Goal: Information Seeking & Learning: Check status

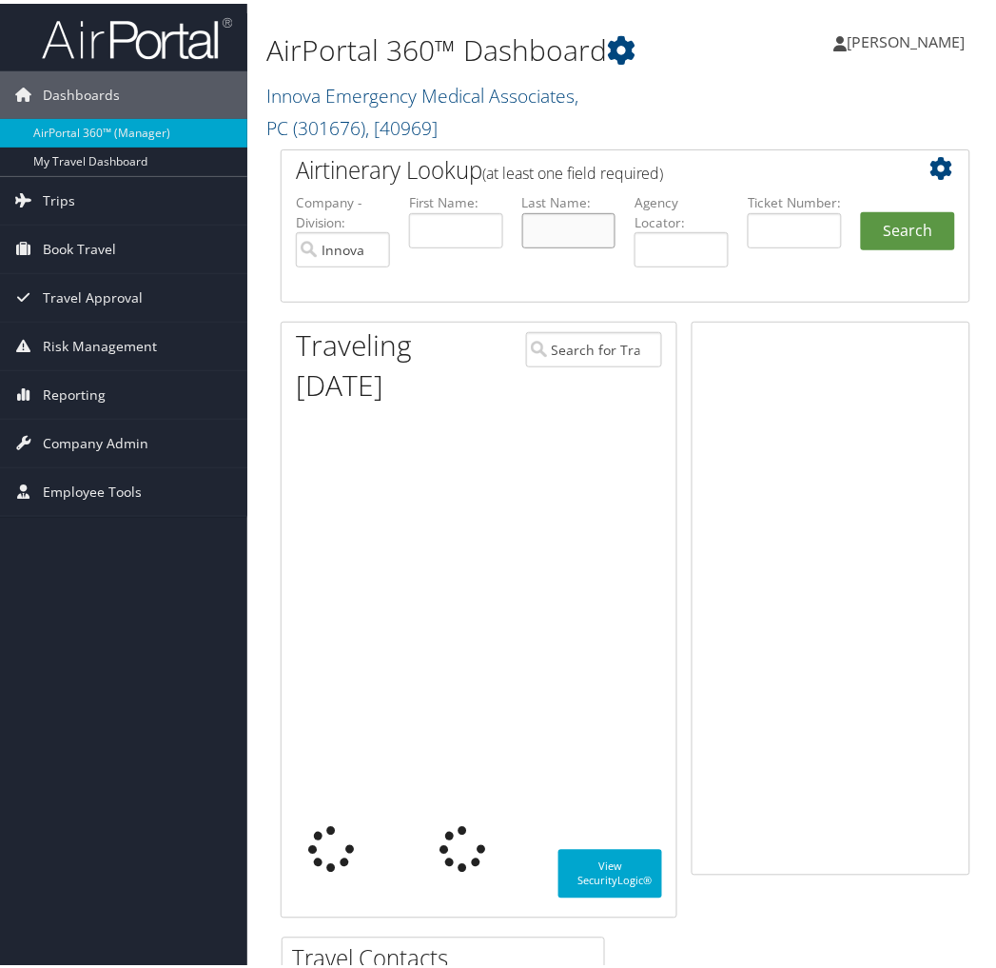
click at [577, 234] on input "text" at bounding box center [569, 226] width 94 height 35
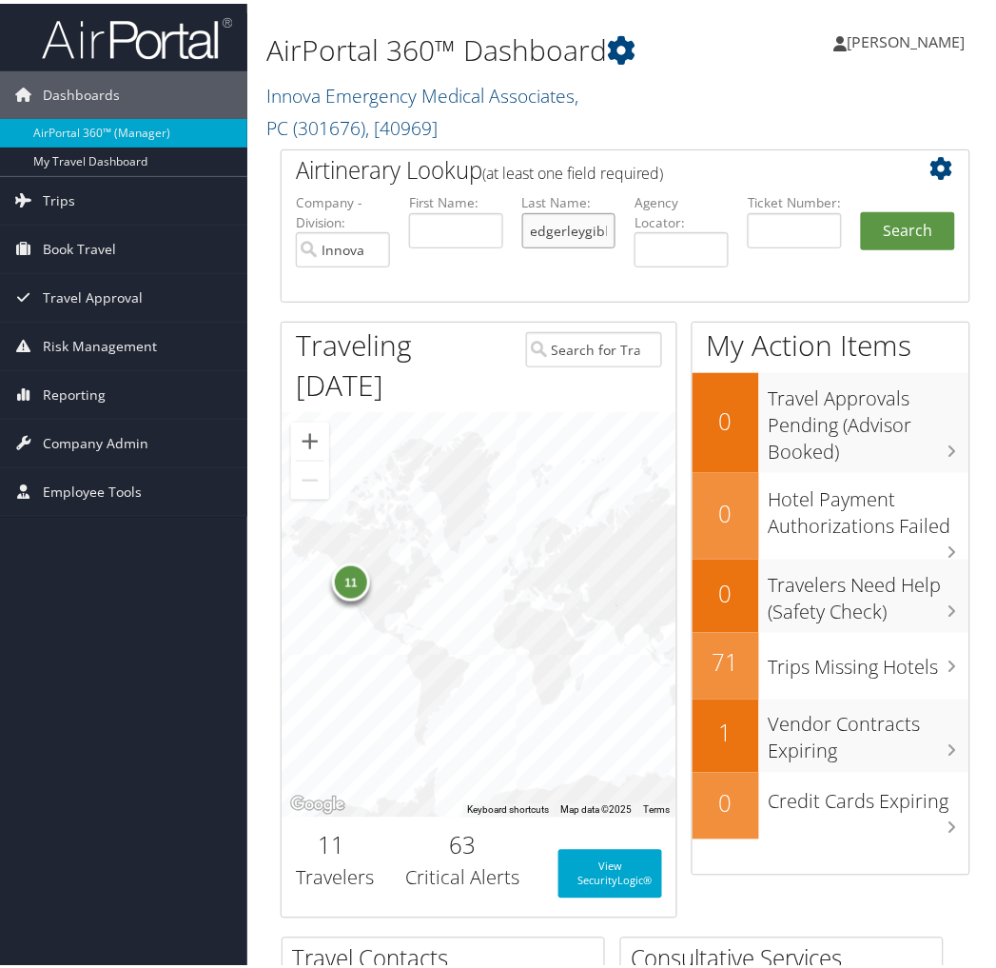
scroll to position [0, 4]
type input "edgerleygibb"
click at [917, 233] on button "Search" at bounding box center [908, 227] width 94 height 38
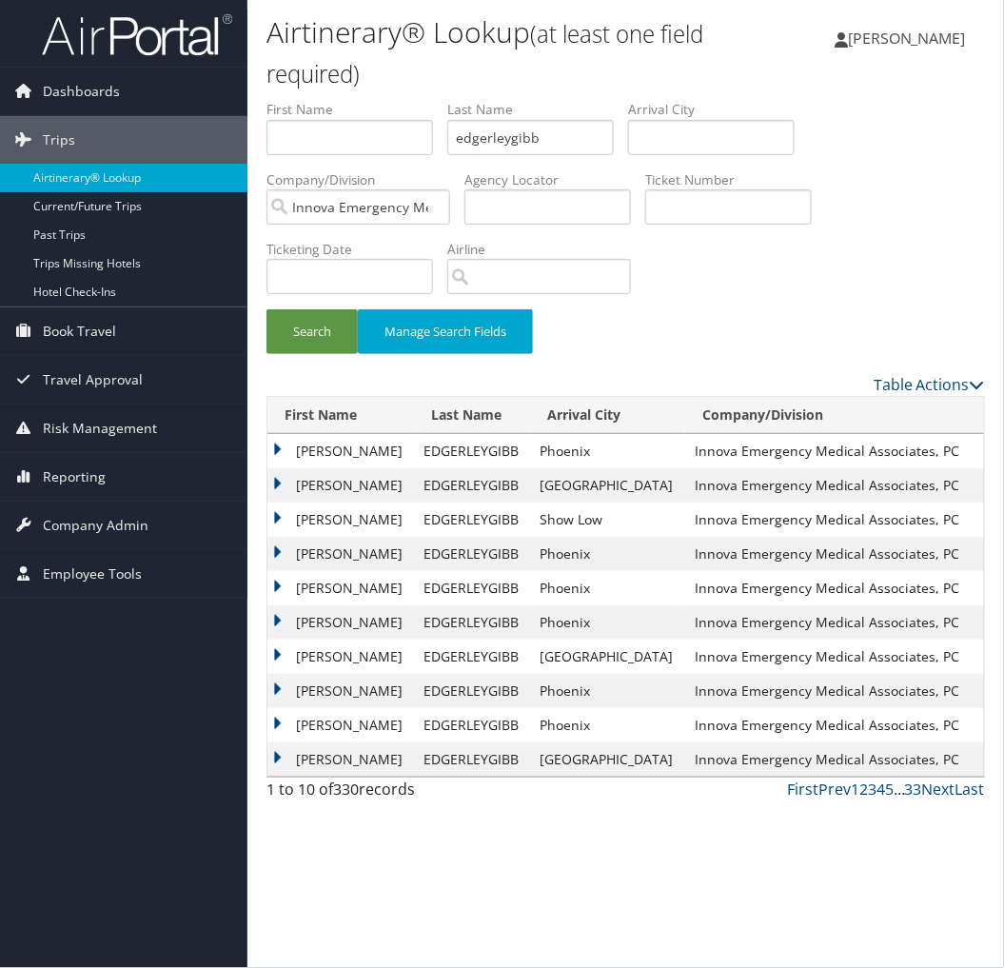
click at [279, 483] on td "LAURA" at bounding box center [340, 485] width 147 height 34
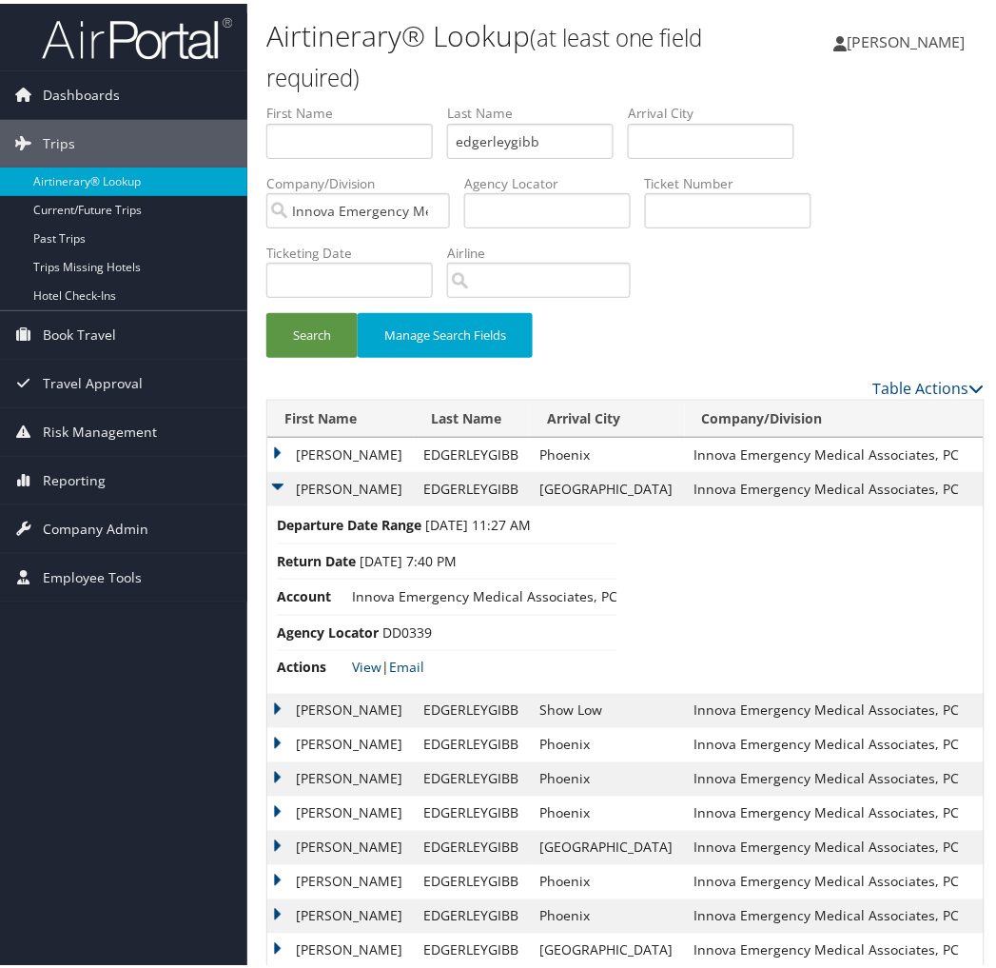
click at [279, 483] on td "LAURA" at bounding box center [340, 485] width 147 height 34
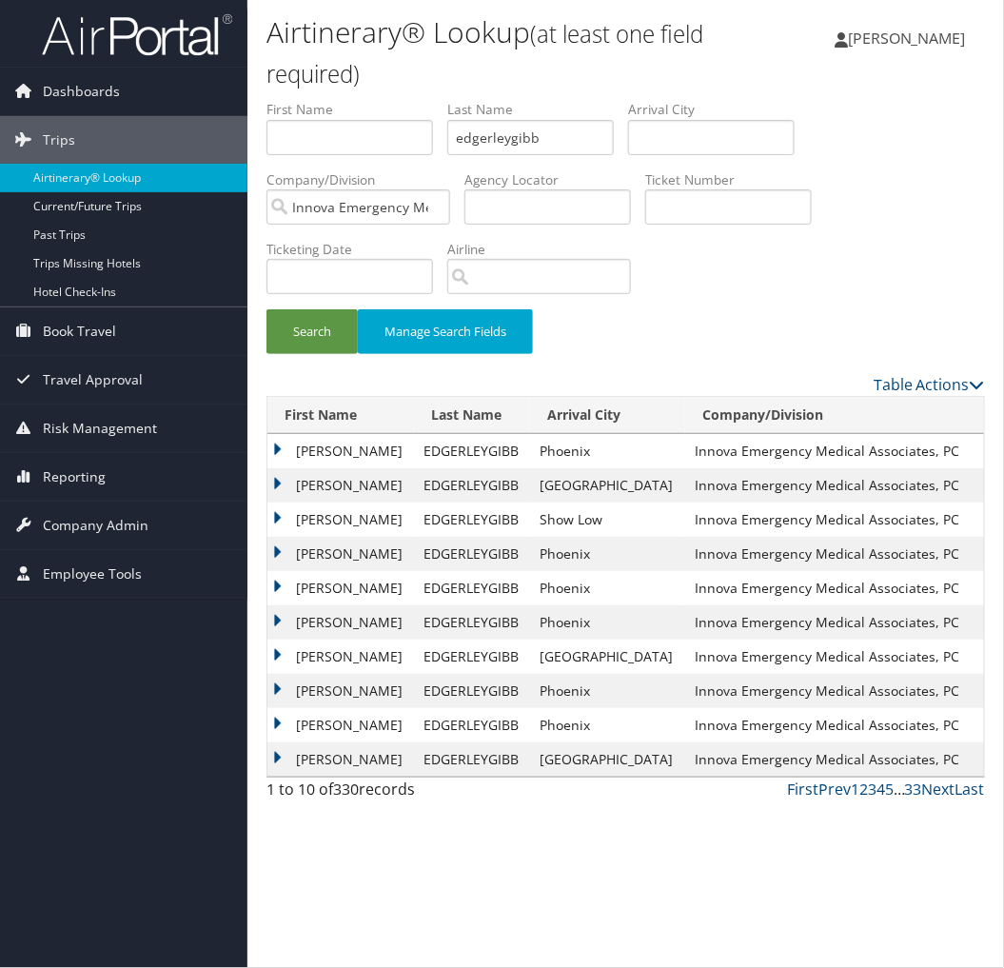
click at [273, 518] on td "LAURA" at bounding box center [340, 519] width 147 height 34
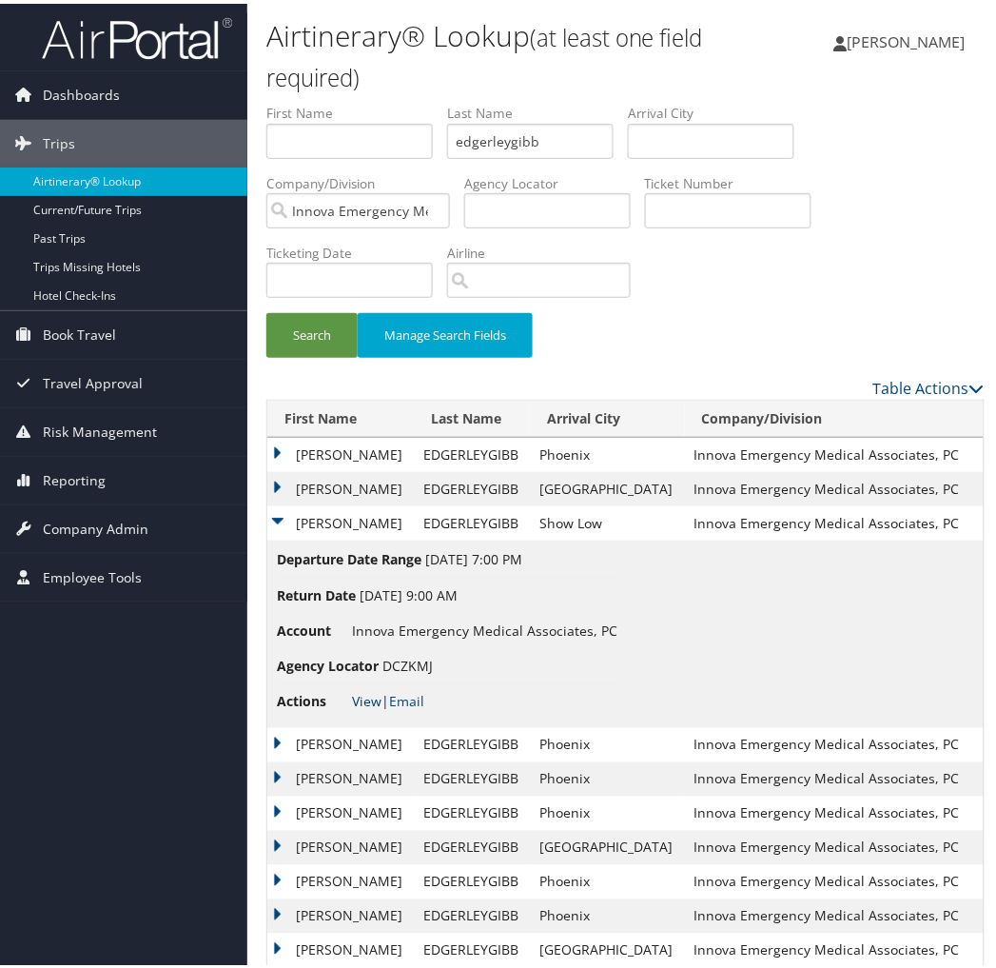
click at [360, 695] on link "View" at bounding box center [366, 698] width 29 height 18
click at [555, 135] on input "edgerleygibb" at bounding box center [530, 137] width 166 height 35
click at [555, 136] on input "edgerleygibb" at bounding box center [530, 137] width 166 height 35
click at [266, 309] on button "Search" at bounding box center [311, 331] width 91 height 45
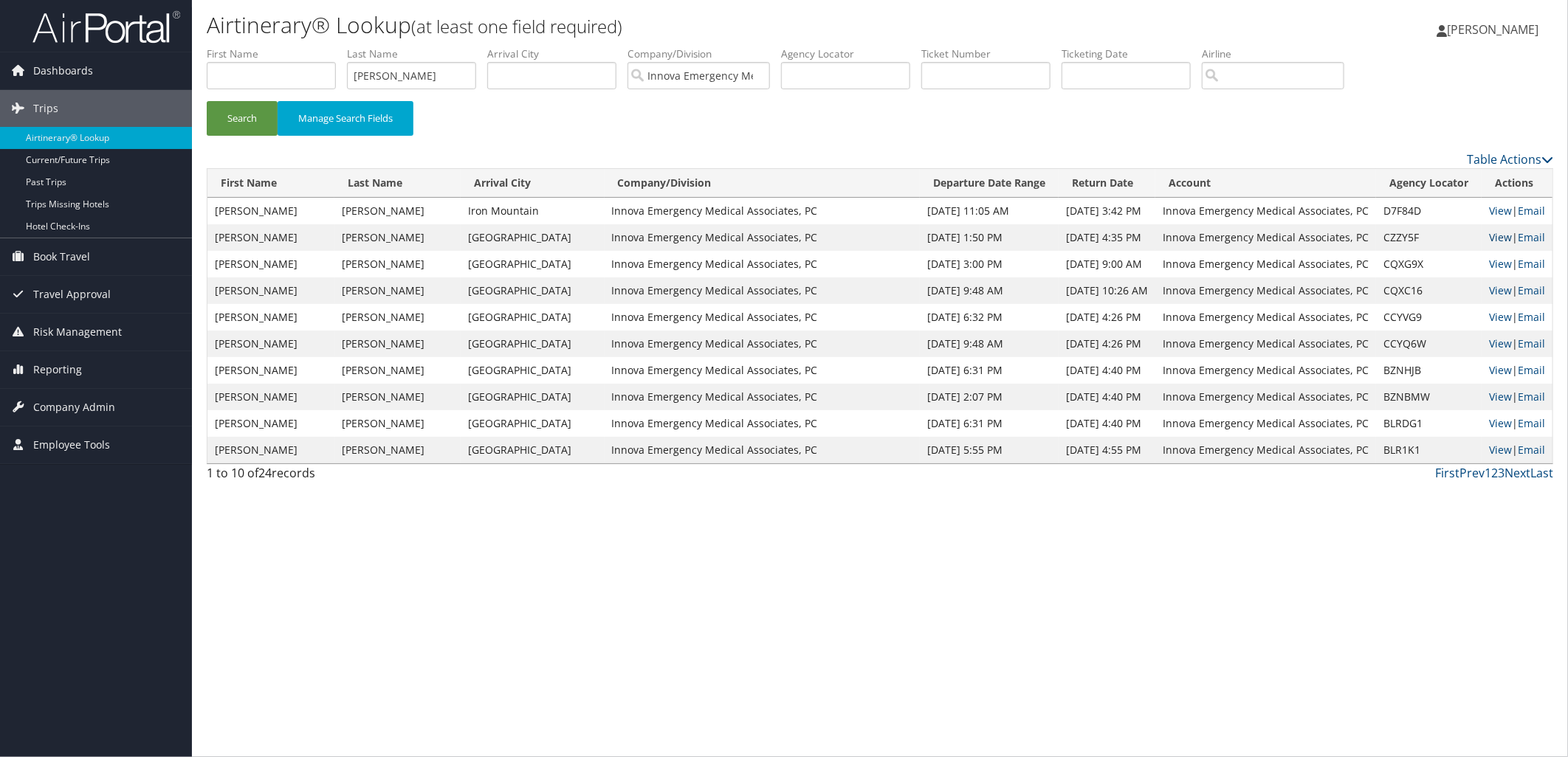
click at [778, 235] on link "View" at bounding box center [1500, 237] width 22 height 14
drag, startPoint x: 401, startPoint y: 77, endPoint x: 306, endPoint y: 84, distance: 95.3
click at [306, 47] on ul "First Name Last Name kayon Departure City Arrival City Company/Division Innova …" at bounding box center [879, 47] width 1346 height 0
click at [206, 101] on button "Search" at bounding box center [241, 118] width 71 height 35
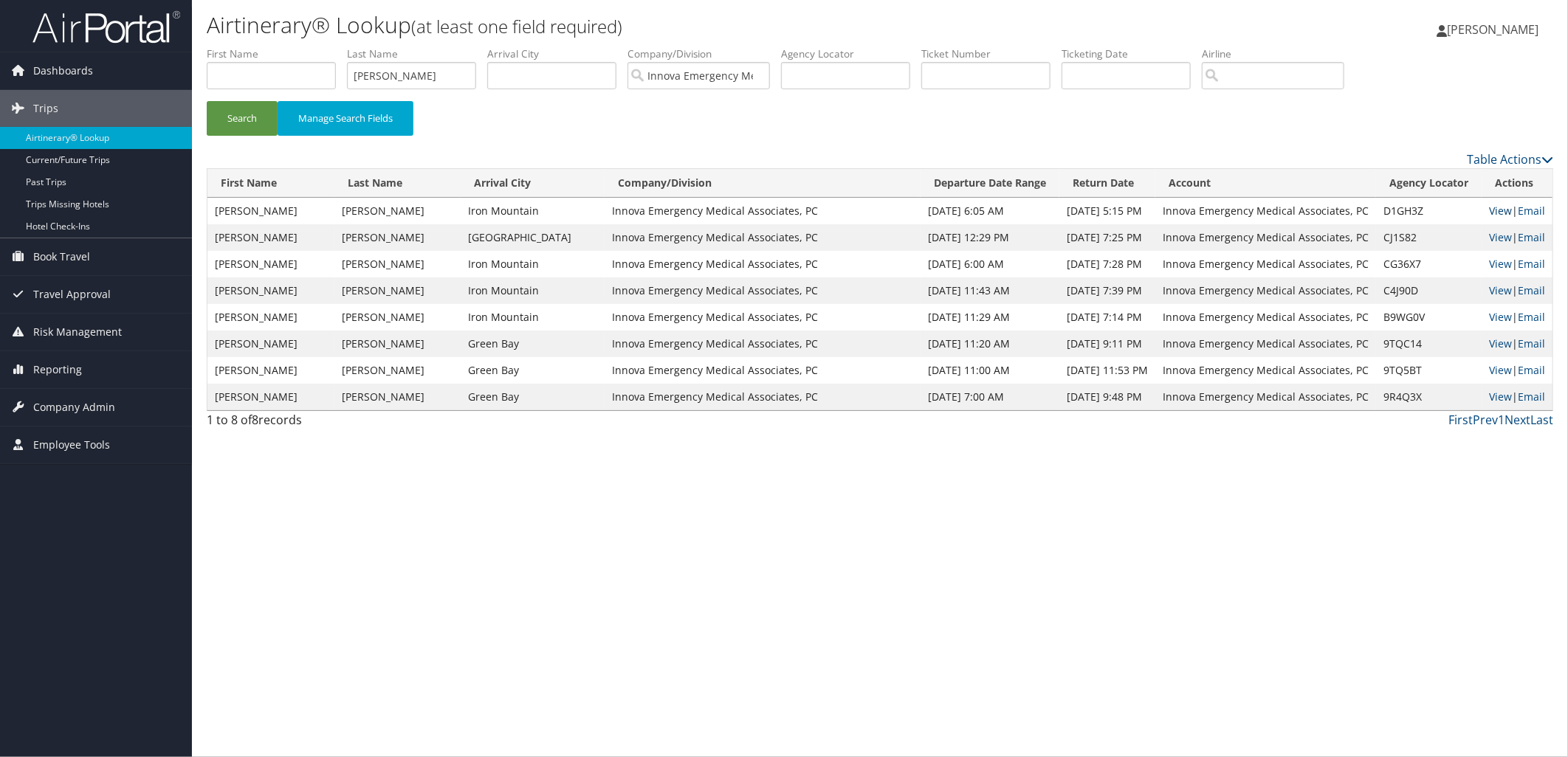
click at [778, 204] on link "View" at bounding box center [1500, 211] width 22 height 14
click at [417, 78] on input "fierstein" at bounding box center [411, 75] width 129 height 27
click at [541, 63] on input "text" at bounding box center [552, 75] width 129 height 27
click at [778, 628] on div "Airtinerary® Lookup (at least one field required) Anna Olson Anna Olson My Sett…" at bounding box center [879, 378] width 1376 height 757
drag, startPoint x: 395, startPoint y: 89, endPoint x: 351, endPoint y: 99, distance: 45.1
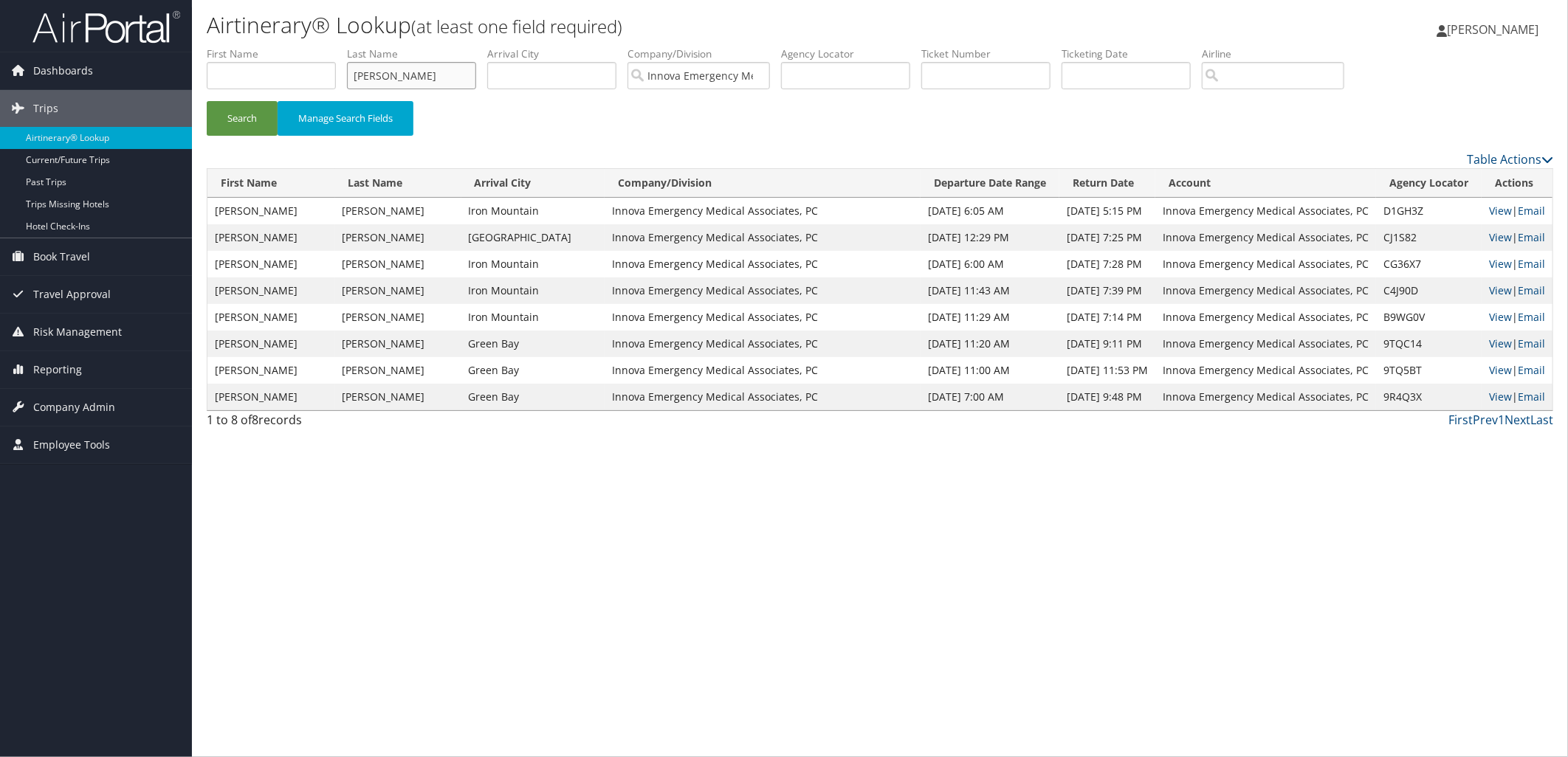
click at [351, 47] on ul "First Name Last Name fierstein Departure City Arrival City Company/Division Inn…" at bounding box center [879, 47] width 1346 height 0
click at [206, 101] on button "Search" at bounding box center [241, 118] width 71 height 35
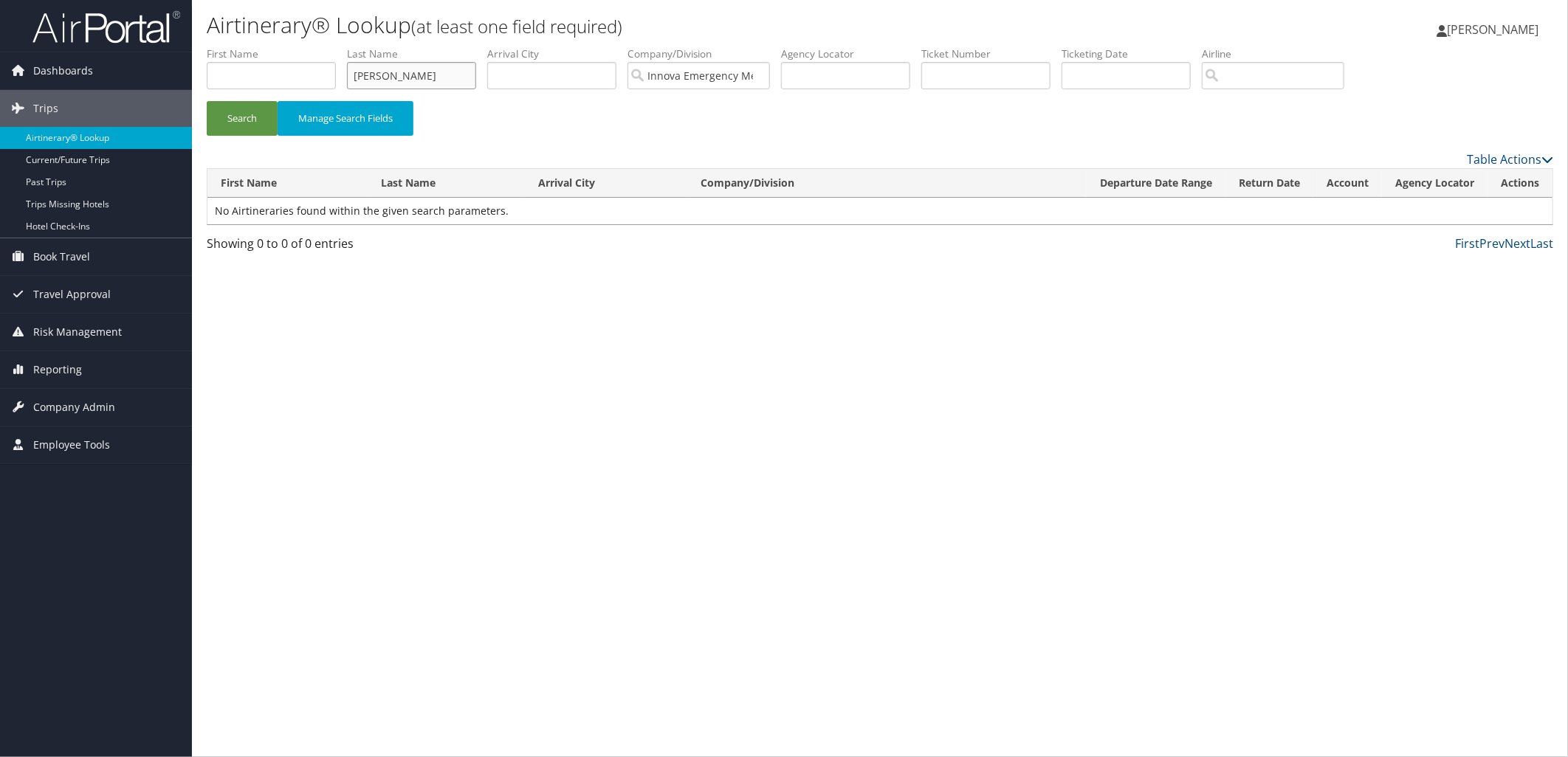
drag, startPoint x: 433, startPoint y: 80, endPoint x: 337, endPoint y: 79, distance: 96.0
click at [337, 47] on ul "First Name Last Name jones Departure City Arrival City Company/Division Innova …" at bounding box center [879, 47] width 1346 height 0
click at [458, 80] on input "jones" at bounding box center [411, 75] width 129 height 27
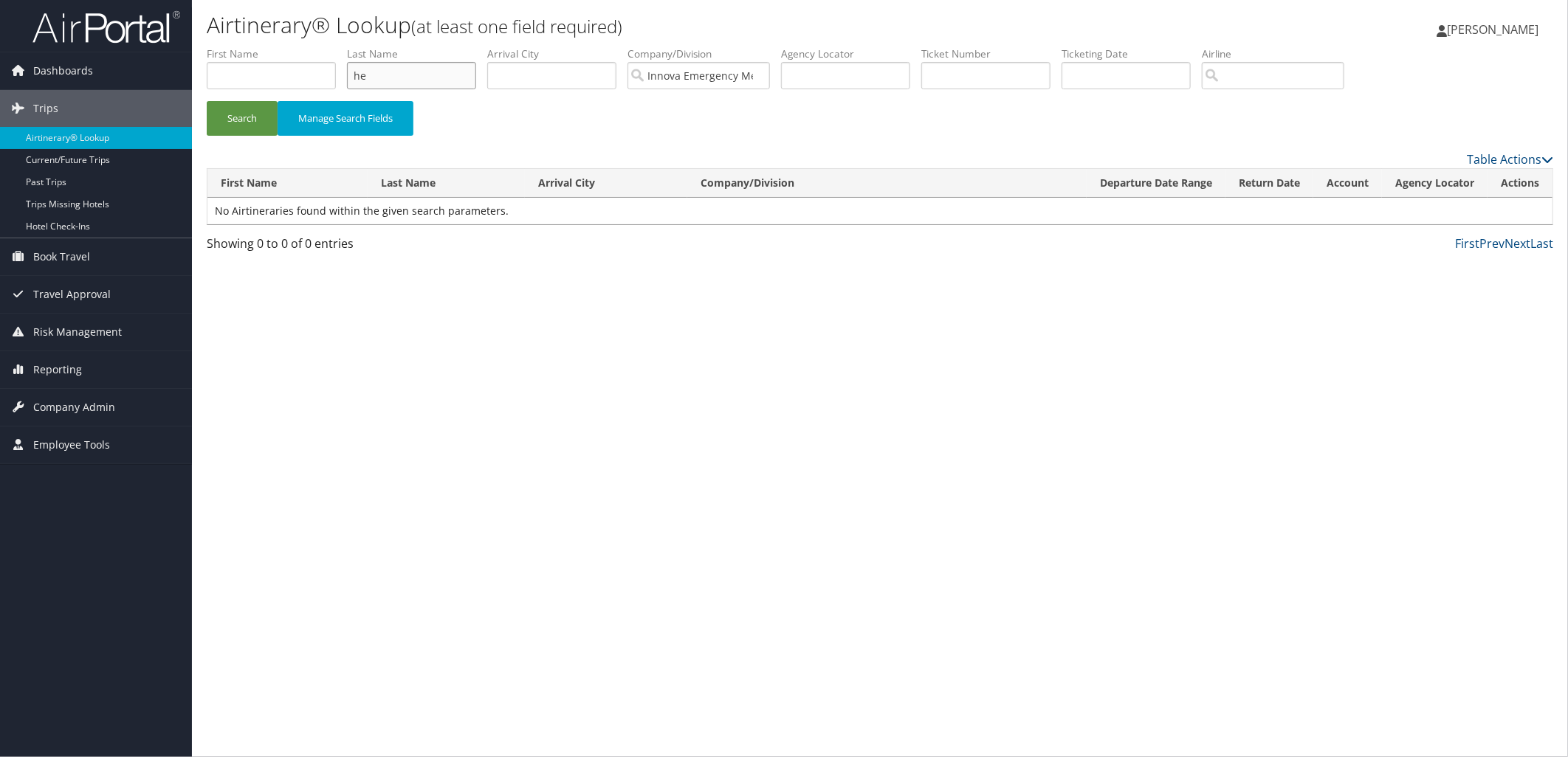
click at [206, 101] on button "Search" at bounding box center [241, 118] width 71 height 35
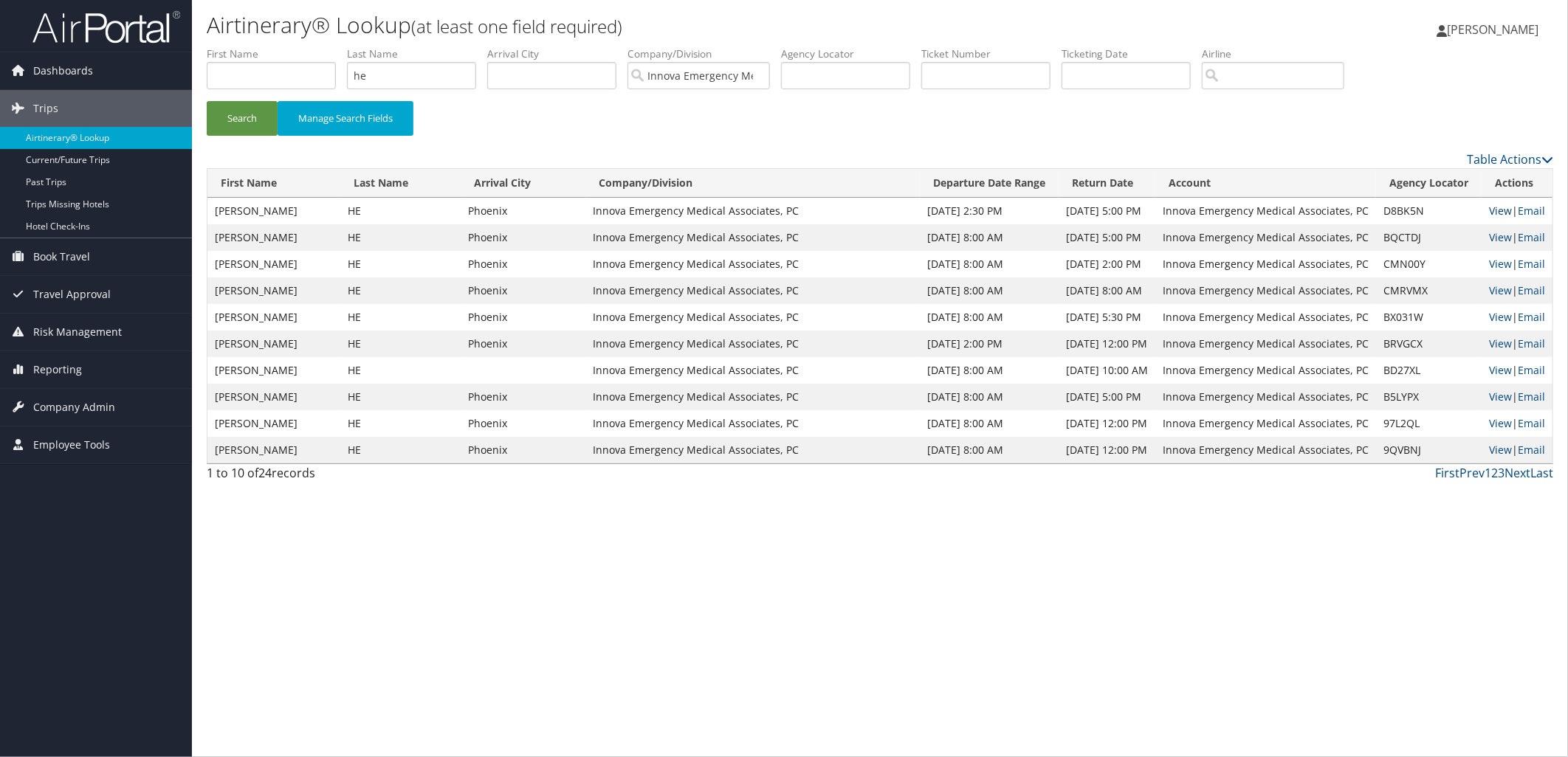
click at [778, 210] on link "View" at bounding box center [1500, 211] width 22 height 14
click at [236, 216] on td "LUKE GUI" at bounding box center [273, 211] width 133 height 26
click at [778, 213] on link "View" at bounding box center [1500, 211] width 22 height 14
click at [432, 75] on input "he" at bounding box center [411, 75] width 129 height 27
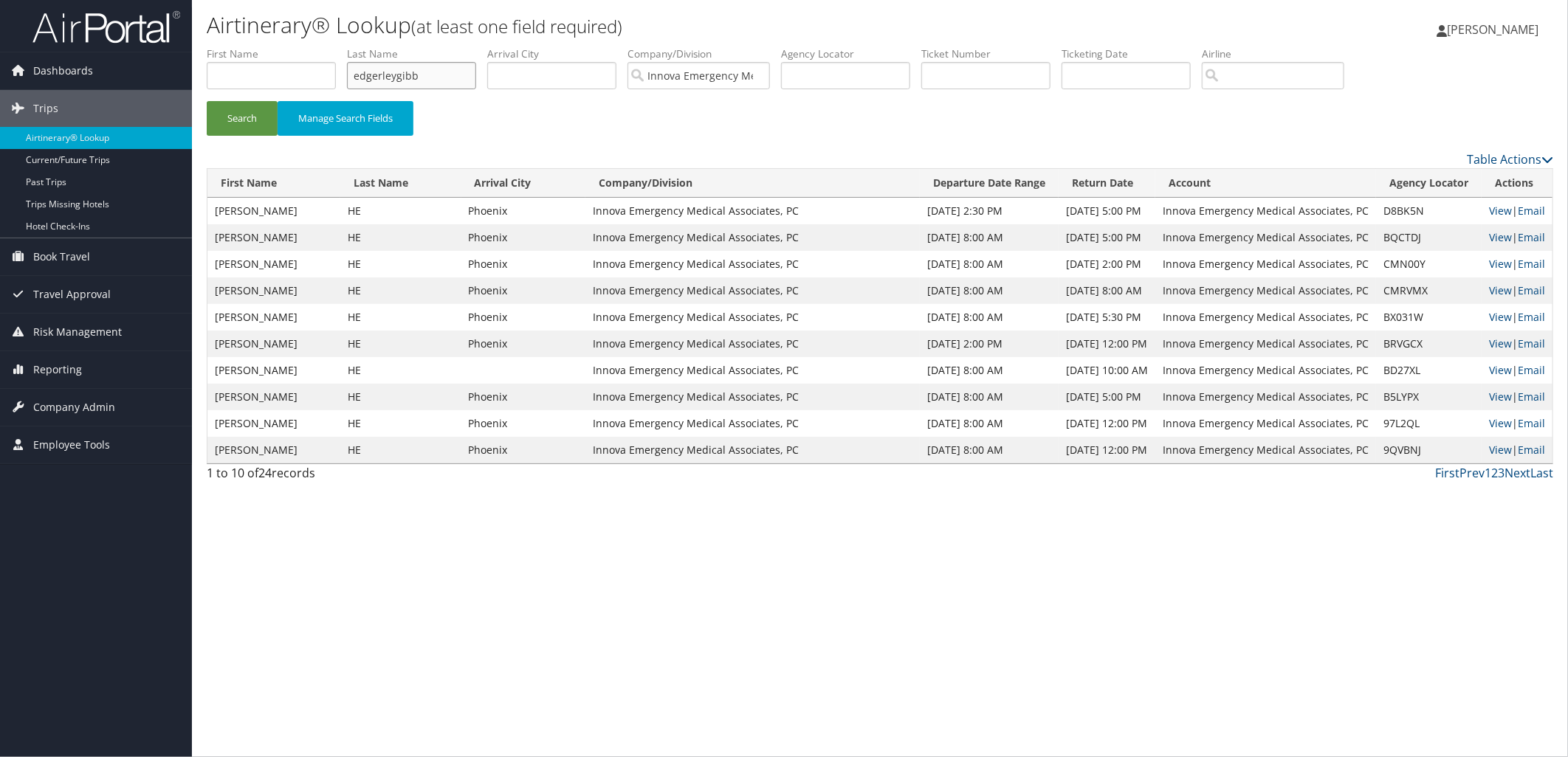
click at [206, 101] on button "Search" at bounding box center [241, 118] width 71 height 35
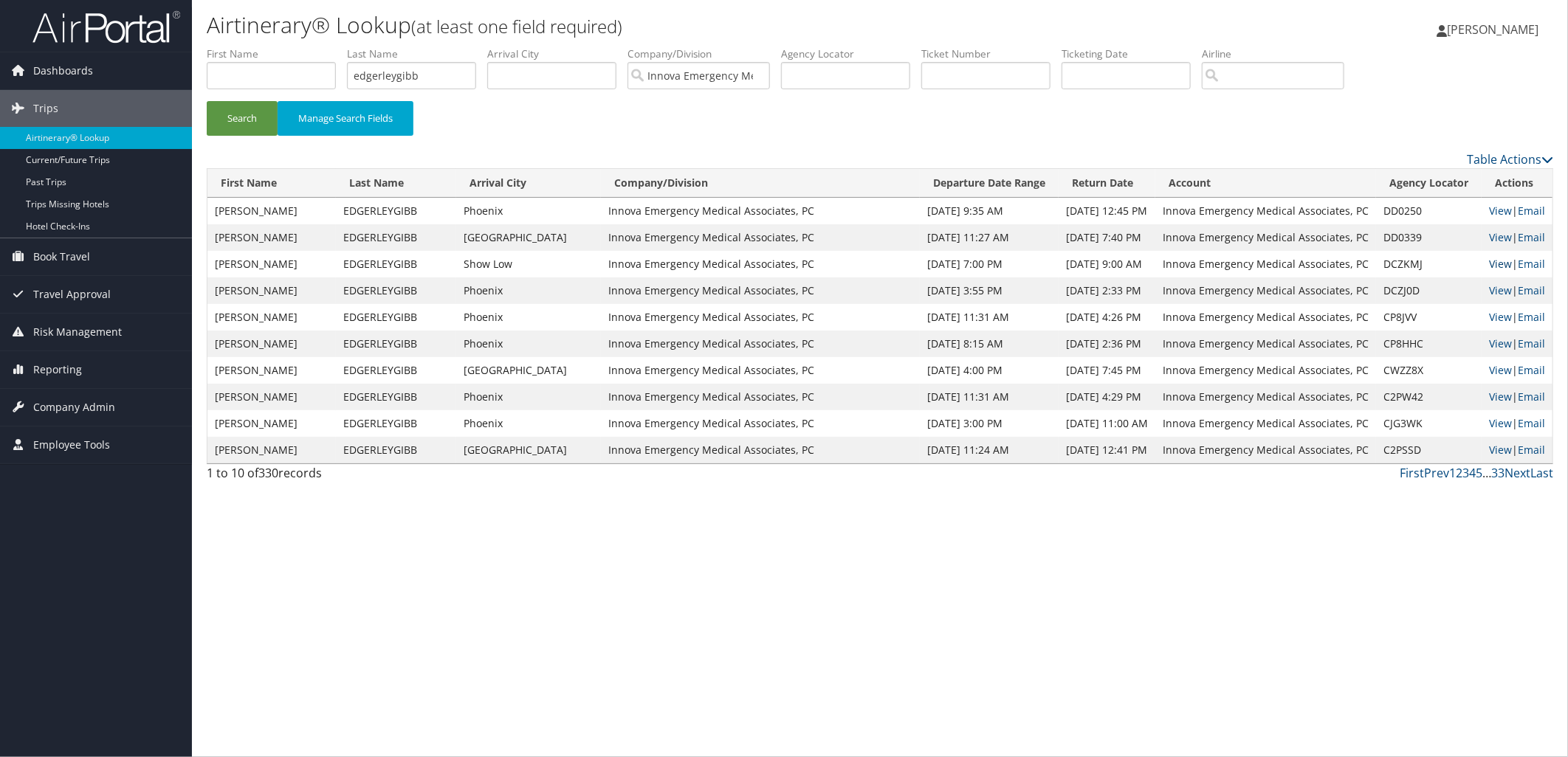
click at [778, 267] on link "View" at bounding box center [1500, 264] width 22 height 14
click at [432, 78] on input "edgerleygibb" at bounding box center [411, 75] width 129 height 27
click at [206, 101] on button "Search" at bounding box center [241, 118] width 71 height 35
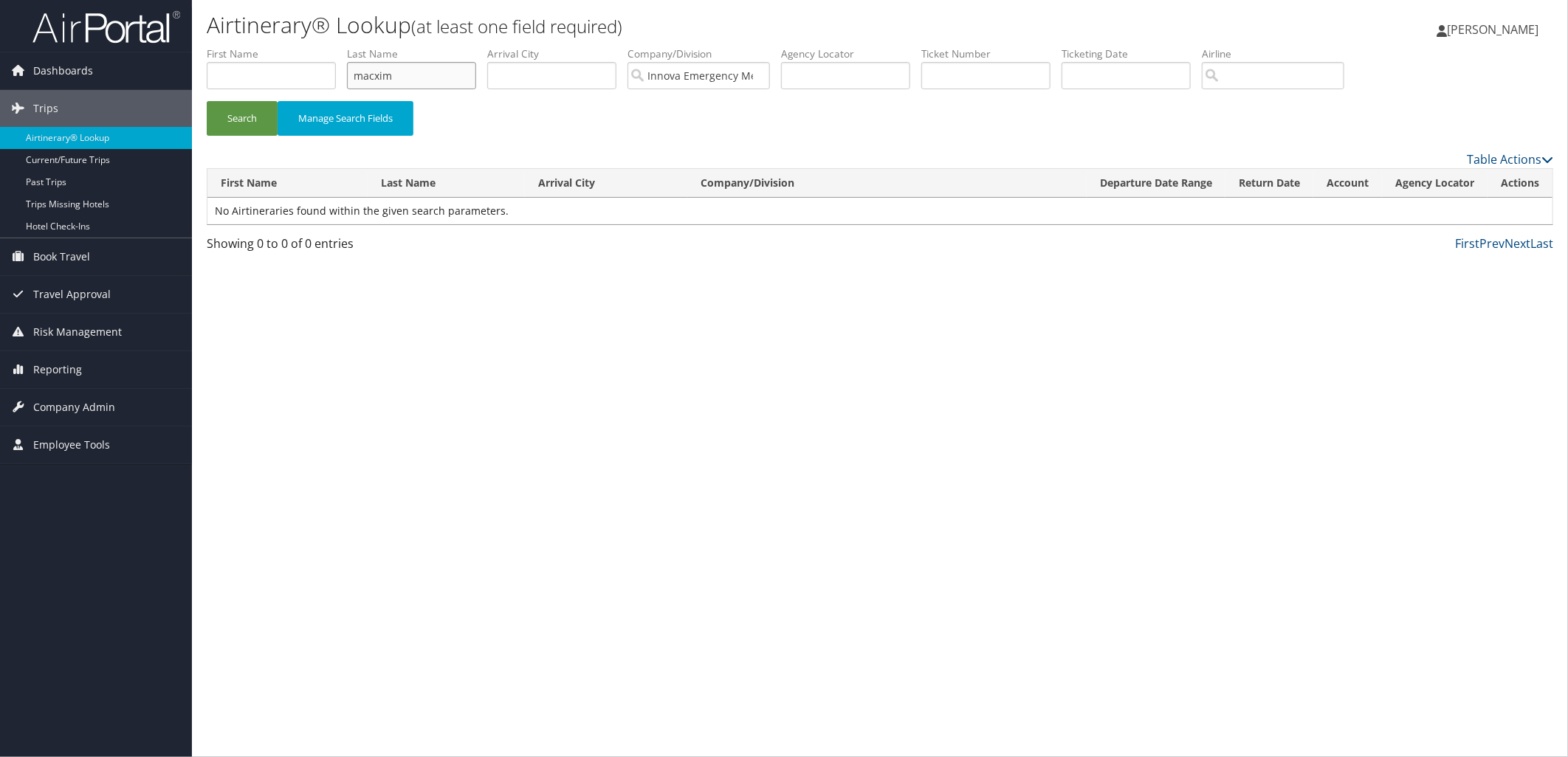
drag, startPoint x: 428, startPoint y: 77, endPoint x: 324, endPoint y: 77, distance: 104.0
click at [324, 47] on ul "First Name Last Name macxim Departure City Arrival City Company/Division Innova…" at bounding box center [879, 47] width 1346 height 0
click at [206, 101] on button "Search" at bounding box center [241, 118] width 71 height 35
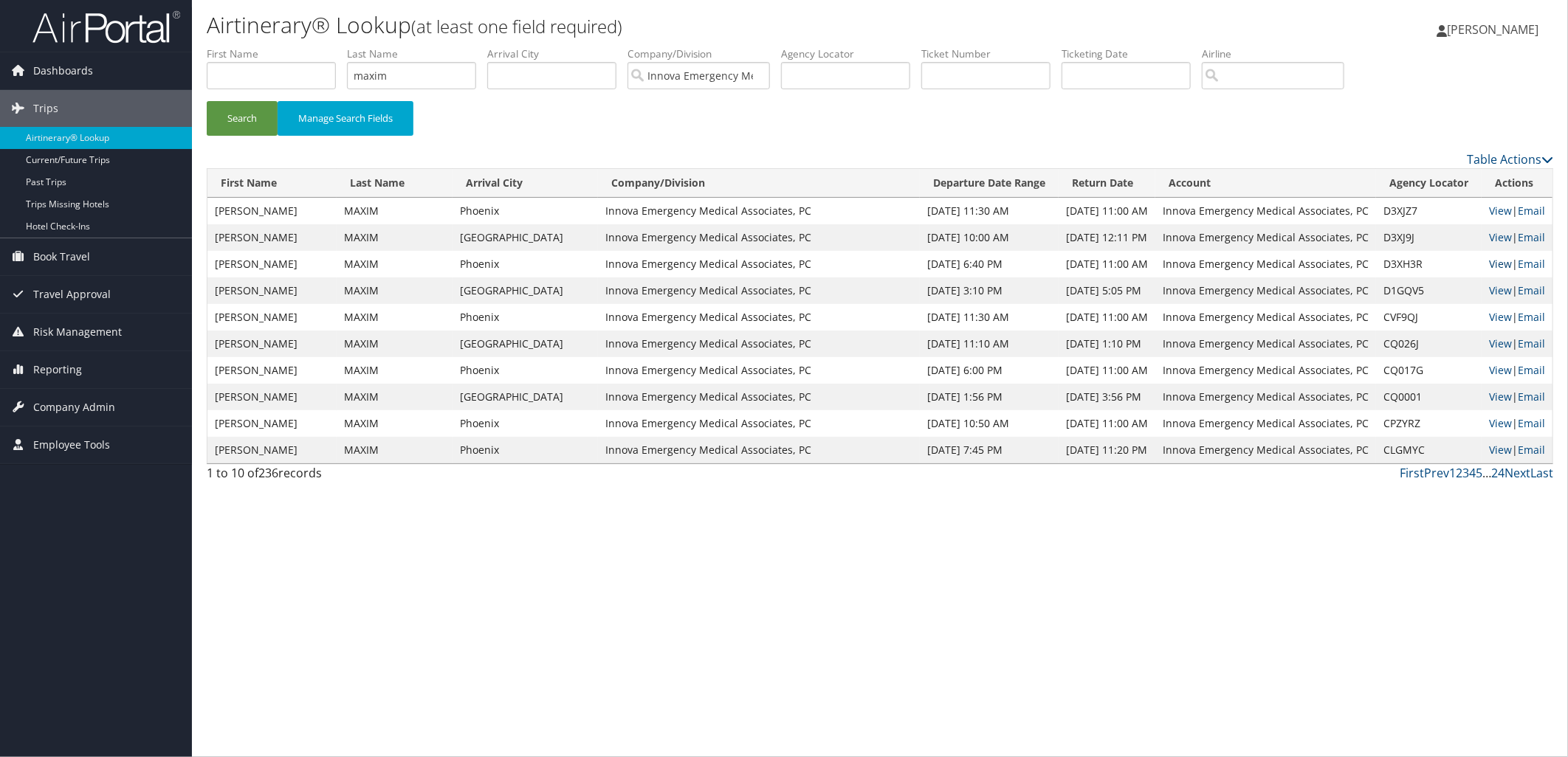
click at [778, 261] on link "View" at bounding box center [1500, 264] width 22 height 14
click at [778, 236] on link "View" at bounding box center [1500, 237] width 22 height 14
click at [465, 80] on input "maxim" at bounding box center [411, 75] width 129 height 27
type input "t"
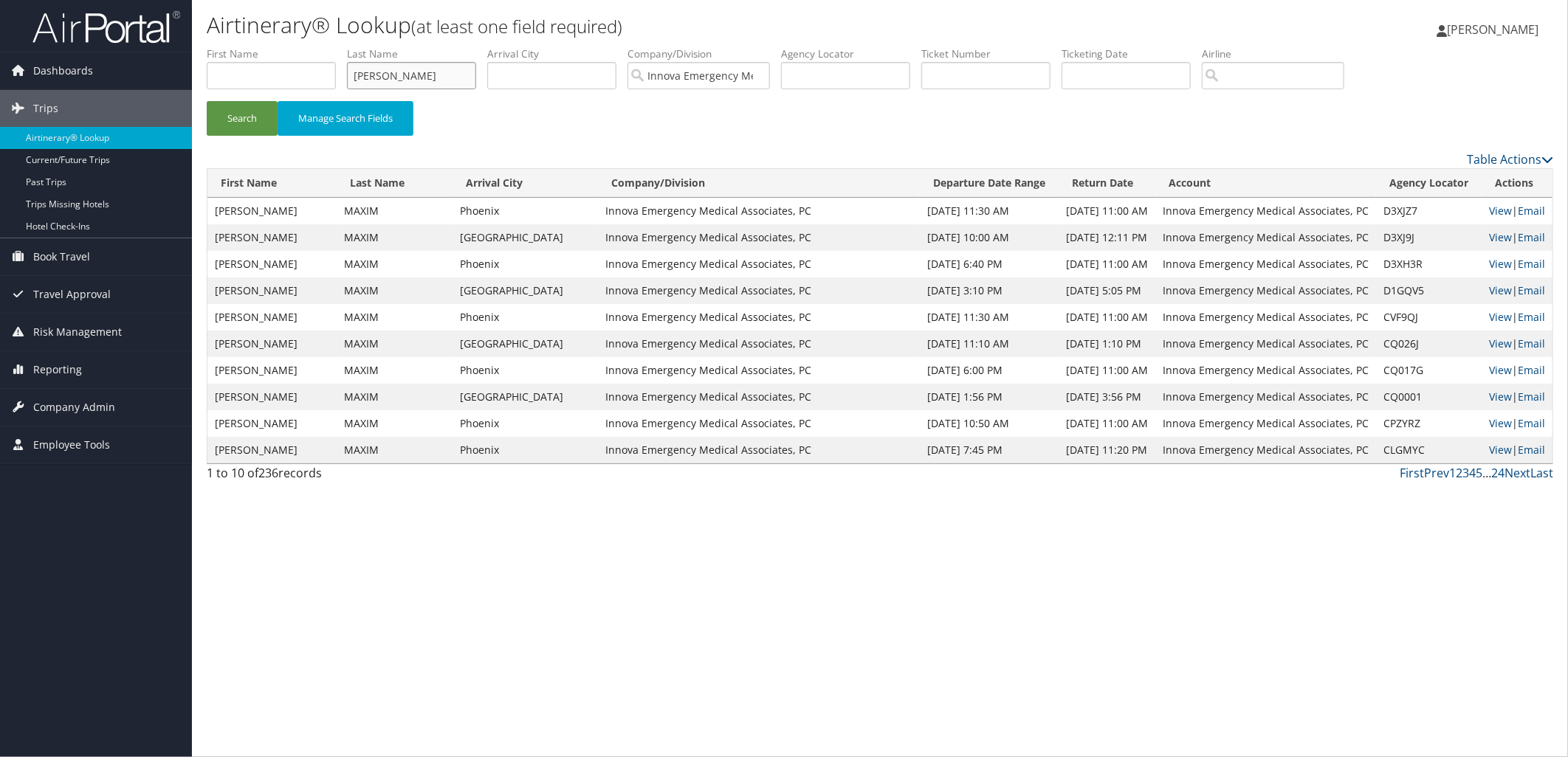
click at [206, 101] on button "Search" at bounding box center [241, 118] width 71 height 35
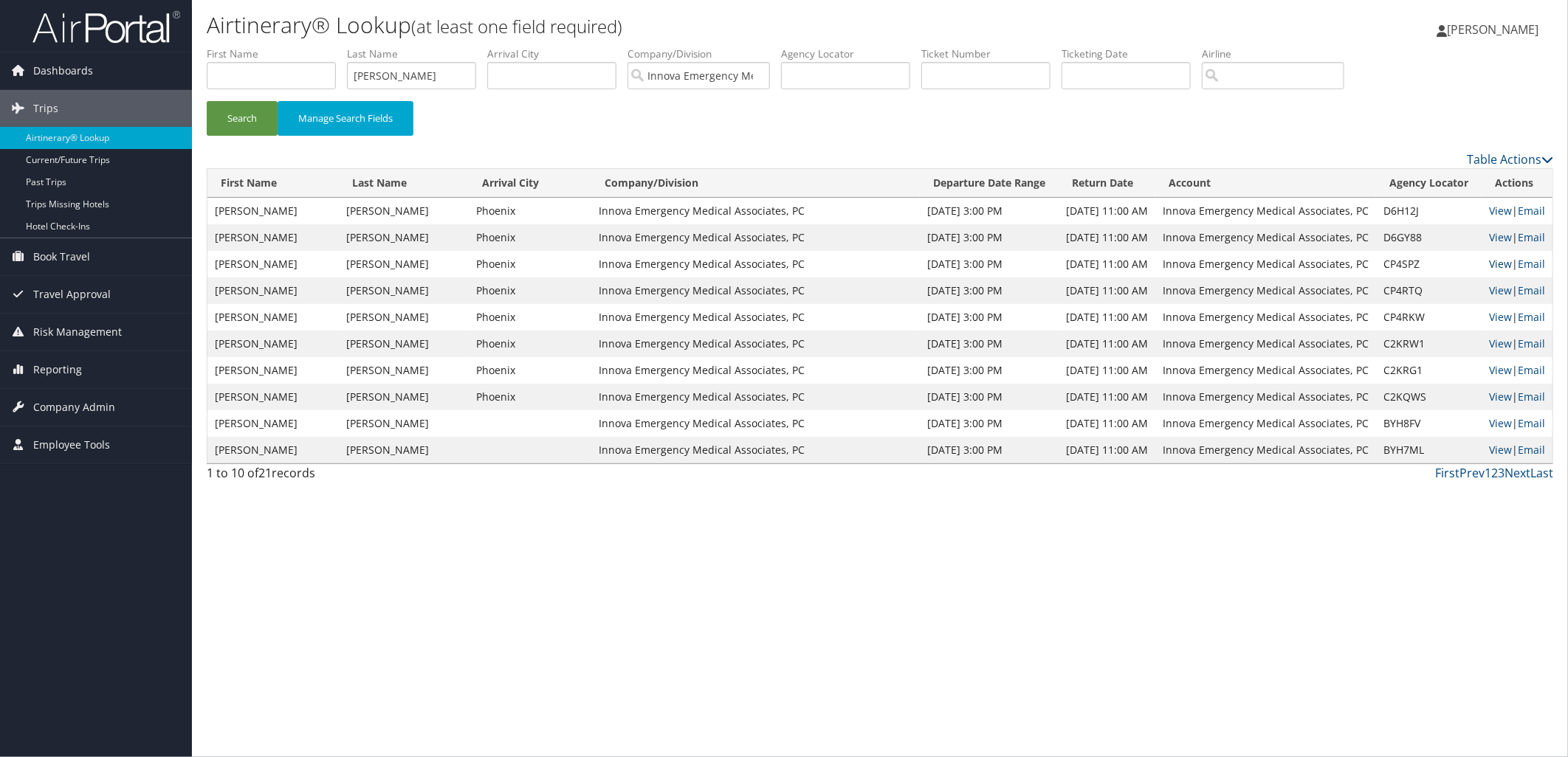
click at [778, 264] on link "View" at bounding box center [1500, 264] width 22 height 14
click at [467, 74] on input "yontz" at bounding box center [411, 75] width 129 height 27
click at [206, 101] on button "Search" at bounding box center [241, 118] width 71 height 35
click at [778, 289] on link "View" at bounding box center [1500, 290] width 22 height 14
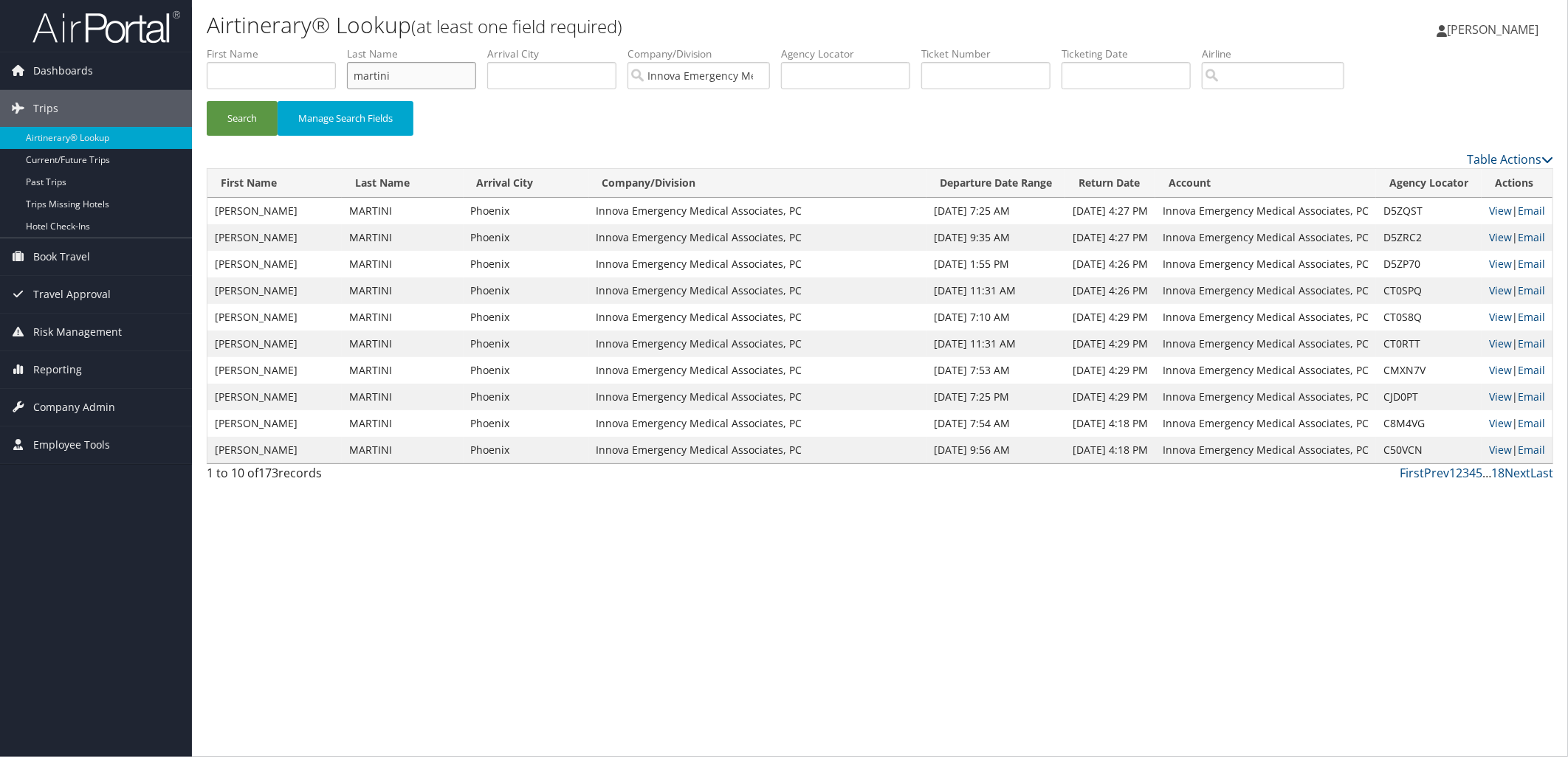
drag, startPoint x: 478, startPoint y: 80, endPoint x: 289, endPoint y: 75, distance: 189.1
click at [289, 47] on ul "First Name Last Name martini Departure City Arrival City Company/Division Innov…" at bounding box center [879, 47] width 1346 height 0
click at [206, 101] on button "Search" at bounding box center [241, 118] width 71 height 35
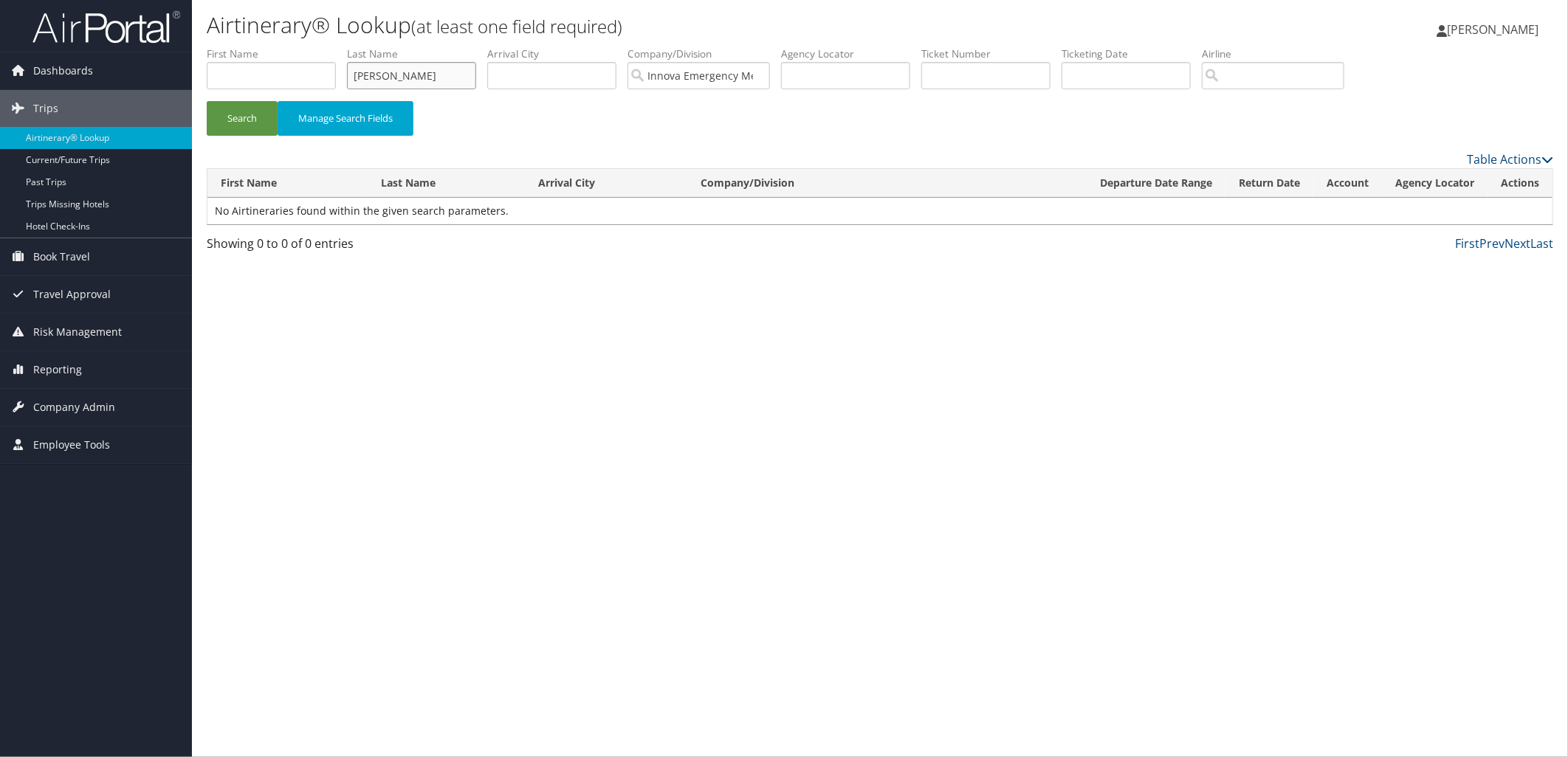
drag, startPoint x: 411, startPoint y: 78, endPoint x: 351, endPoint y: 74, distance: 60.1
click at [351, 47] on ul "First Name Last Name cameron Departure City Arrival City Company/Division Innov…" at bounding box center [879, 47] width 1346 height 0
click at [250, 128] on button "Search" at bounding box center [241, 118] width 71 height 35
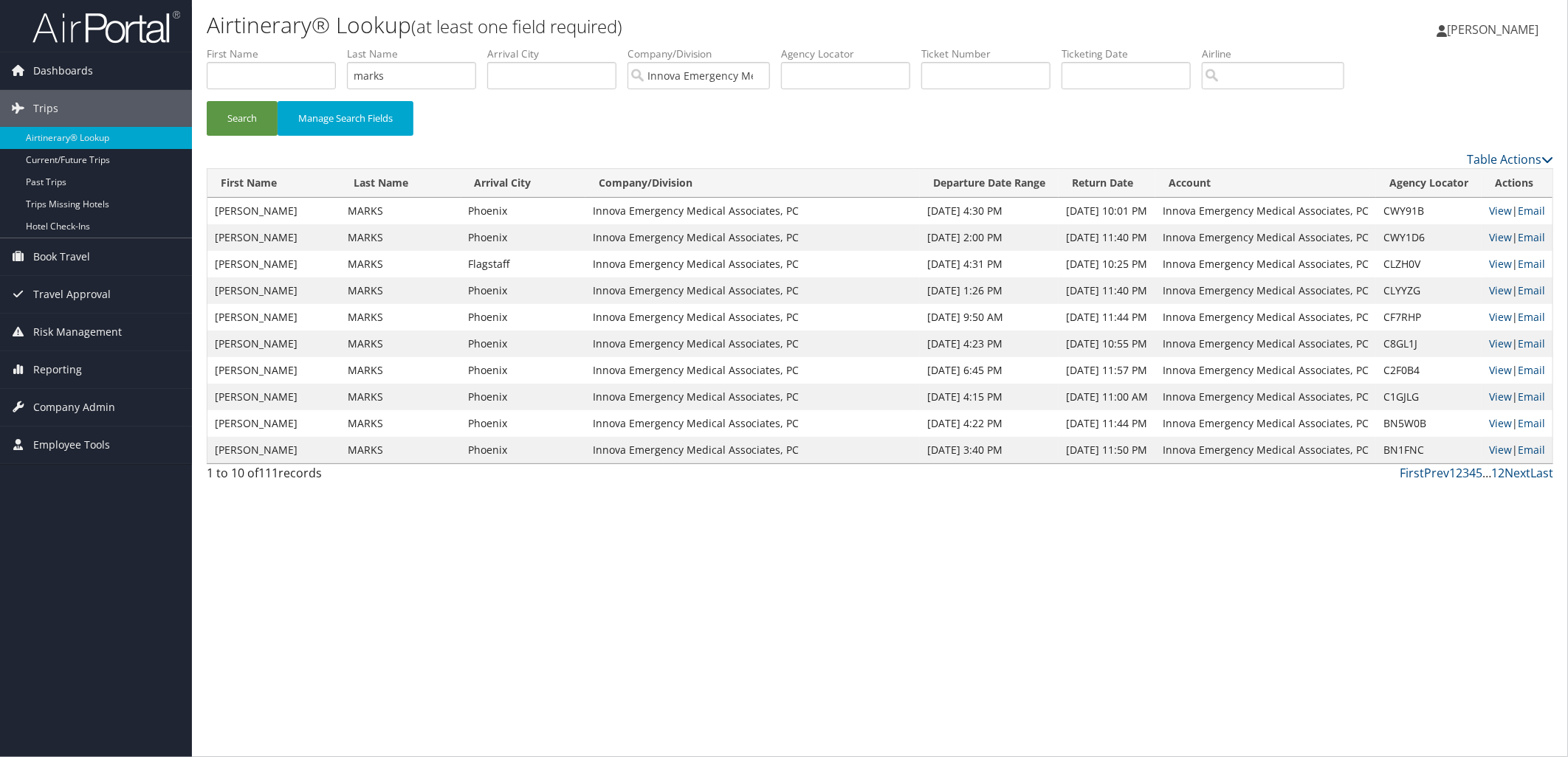
click at [778, 233] on td "View | Email" at bounding box center [1516, 237] width 71 height 26
click at [778, 233] on link "View" at bounding box center [1500, 237] width 22 height 14
click at [440, 70] on input "marks" at bounding box center [411, 75] width 129 height 27
click at [206, 101] on button "Search" at bounding box center [241, 118] width 71 height 35
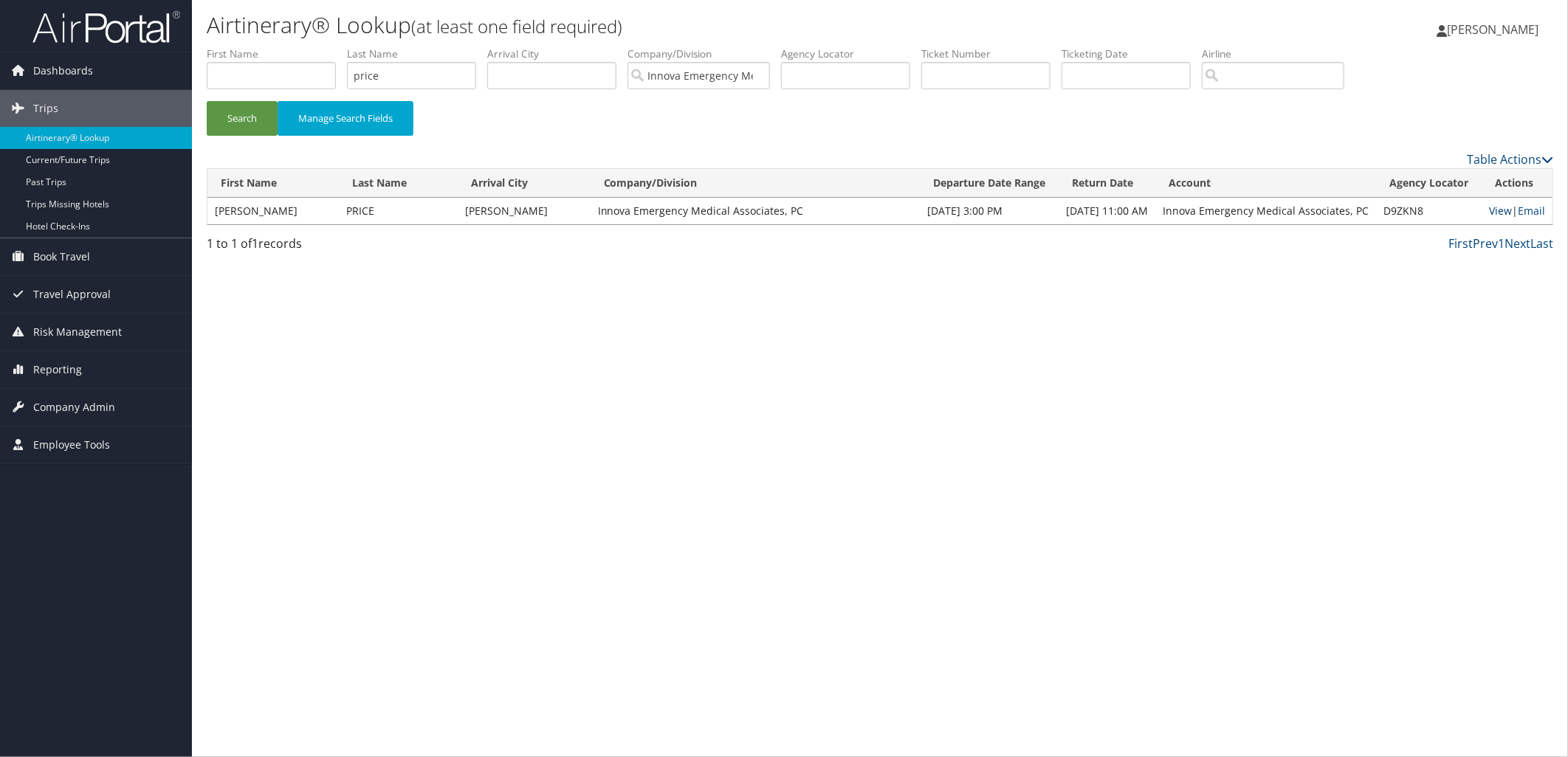
click at [778, 209] on link "View" at bounding box center [1500, 211] width 22 height 14
click at [421, 68] on input "price" at bounding box center [411, 75] width 129 height 27
click at [423, 68] on input "price" at bounding box center [411, 75] width 129 height 27
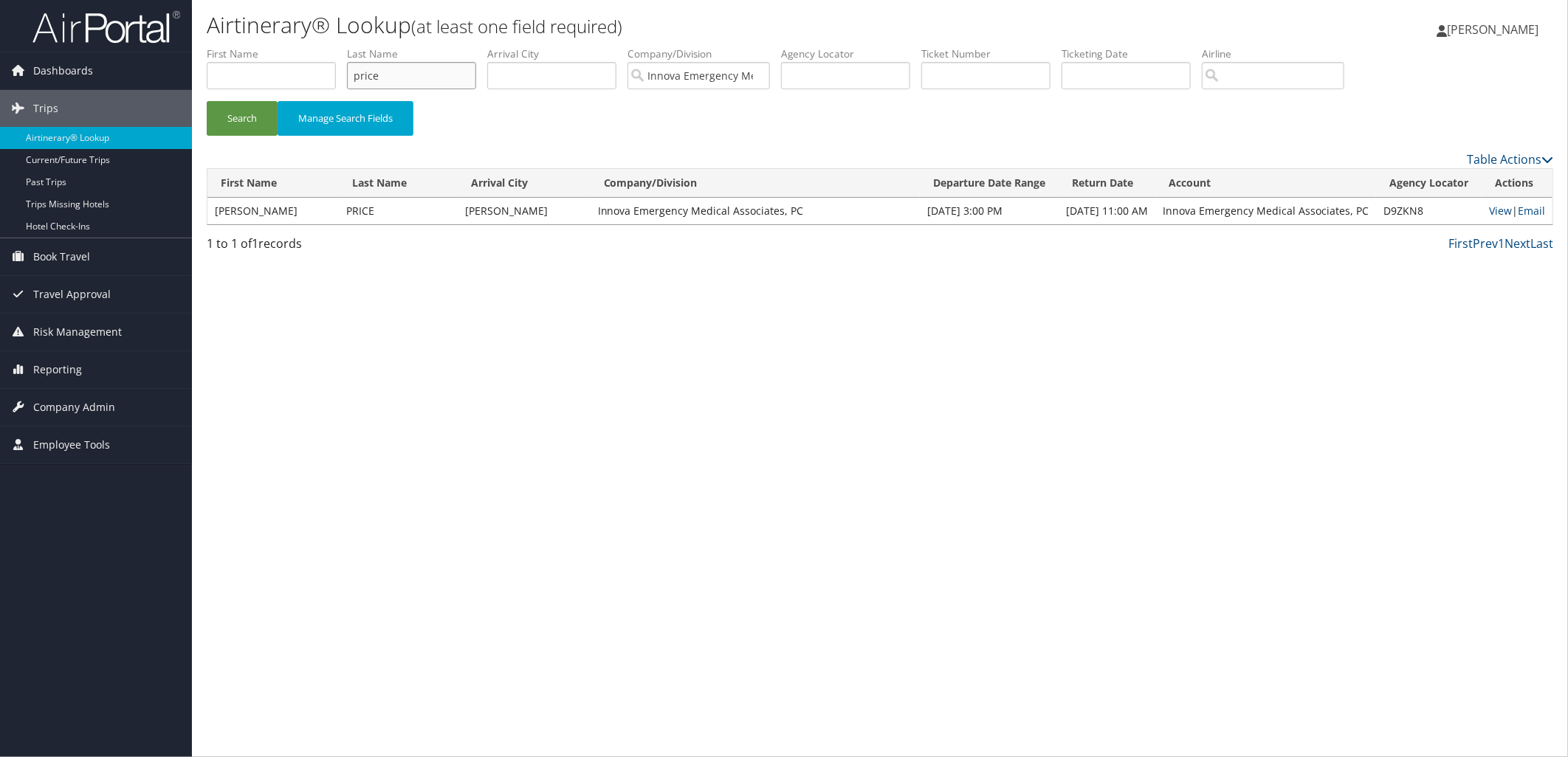
click at [423, 68] on input "price" at bounding box center [411, 75] width 129 height 27
type input "quinlan"
click at [206, 101] on button "Search" at bounding box center [241, 118] width 71 height 35
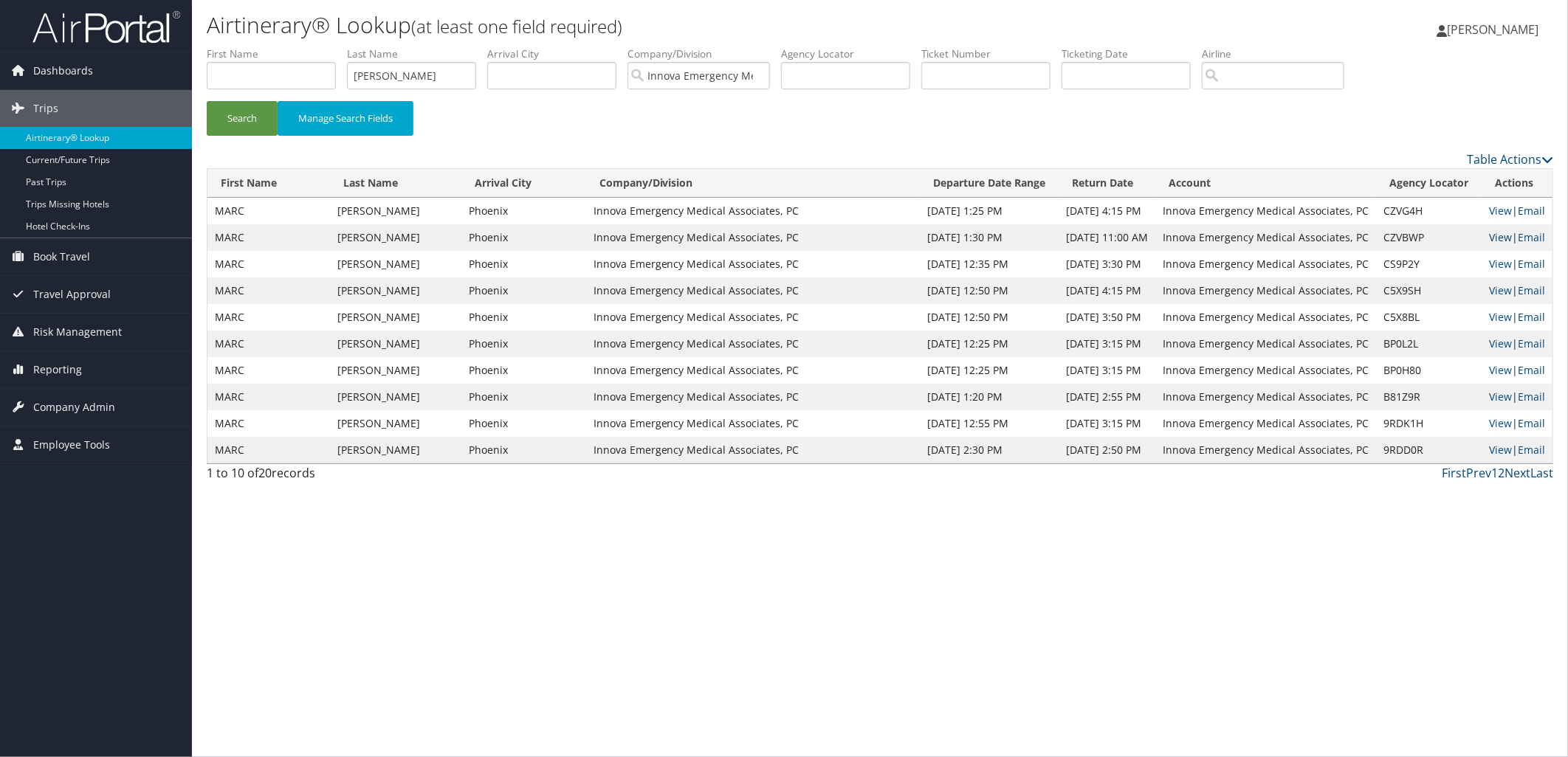
click at [778, 231] on link "View" at bounding box center [1500, 237] width 22 height 14
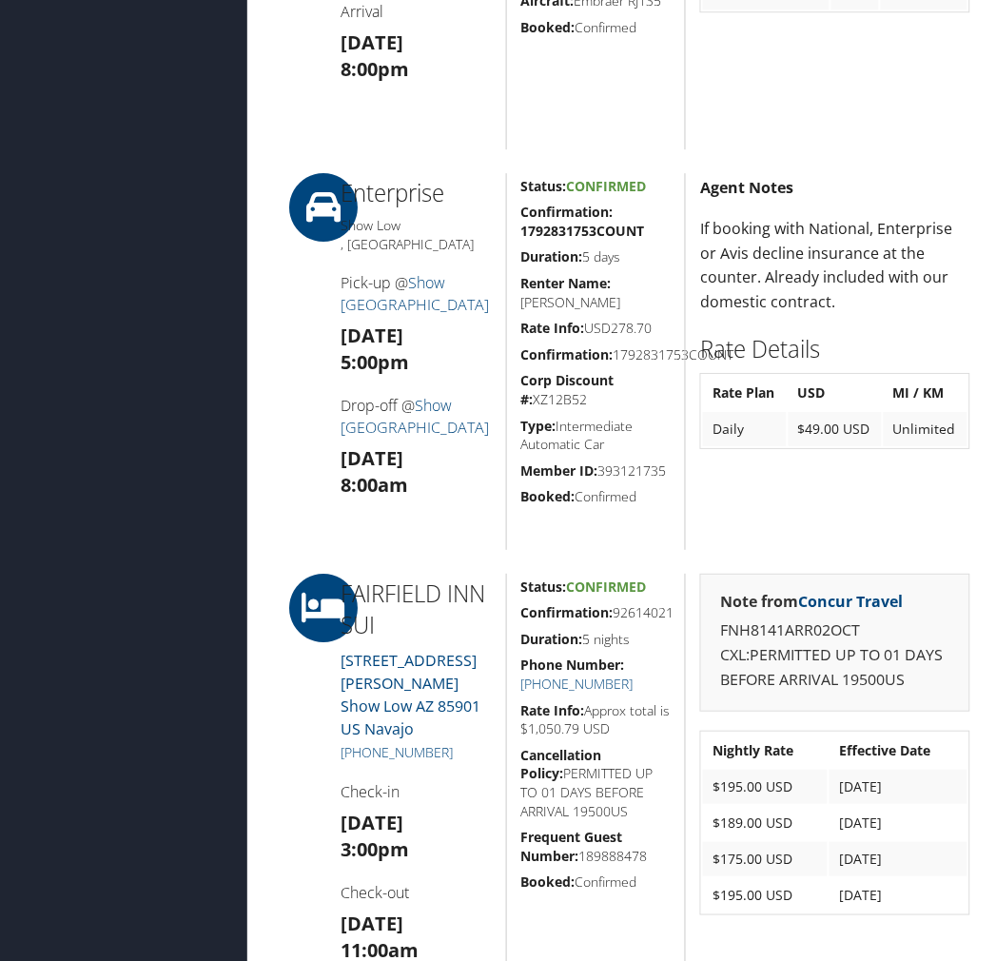
scroll to position [1057, 0]
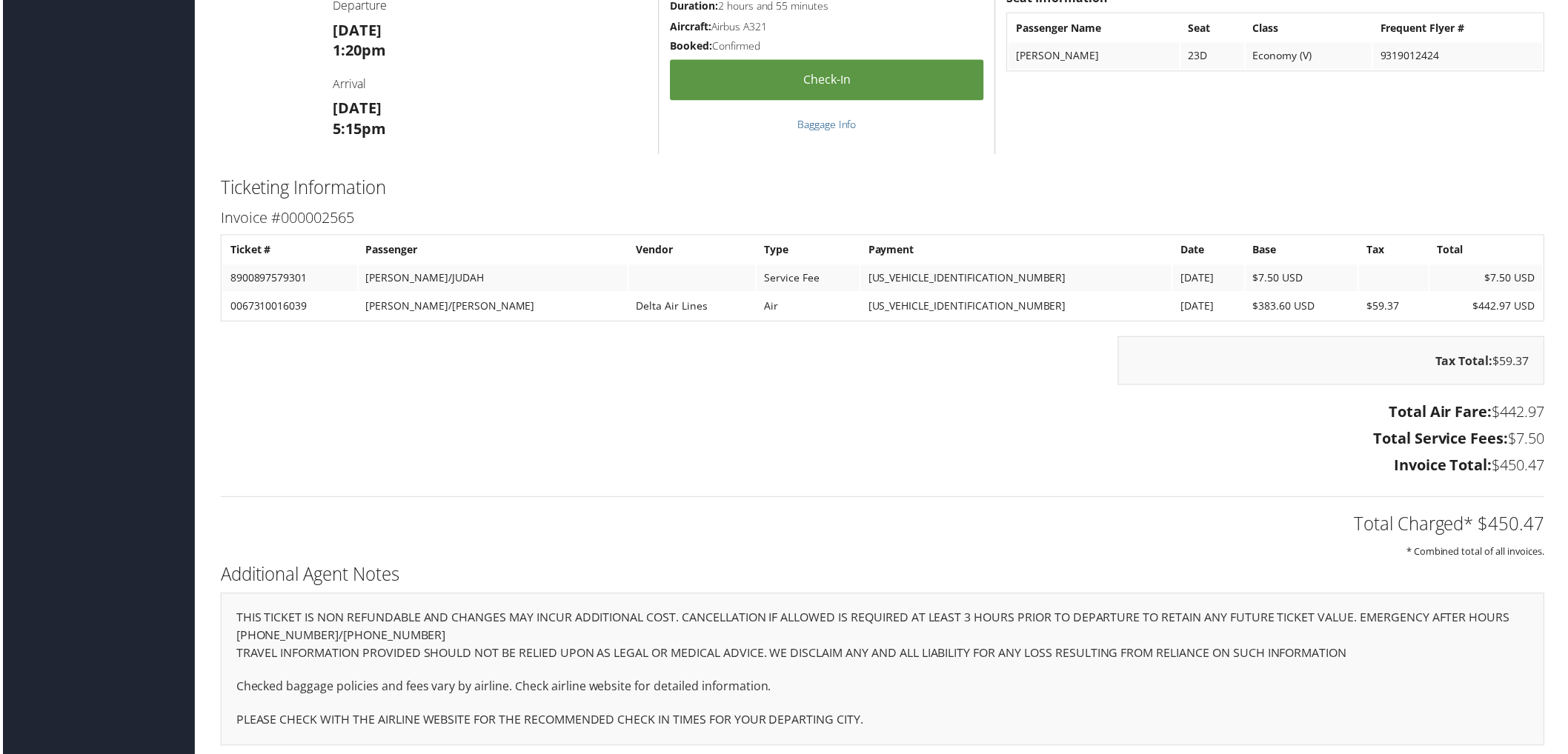
scroll to position [1915, 0]
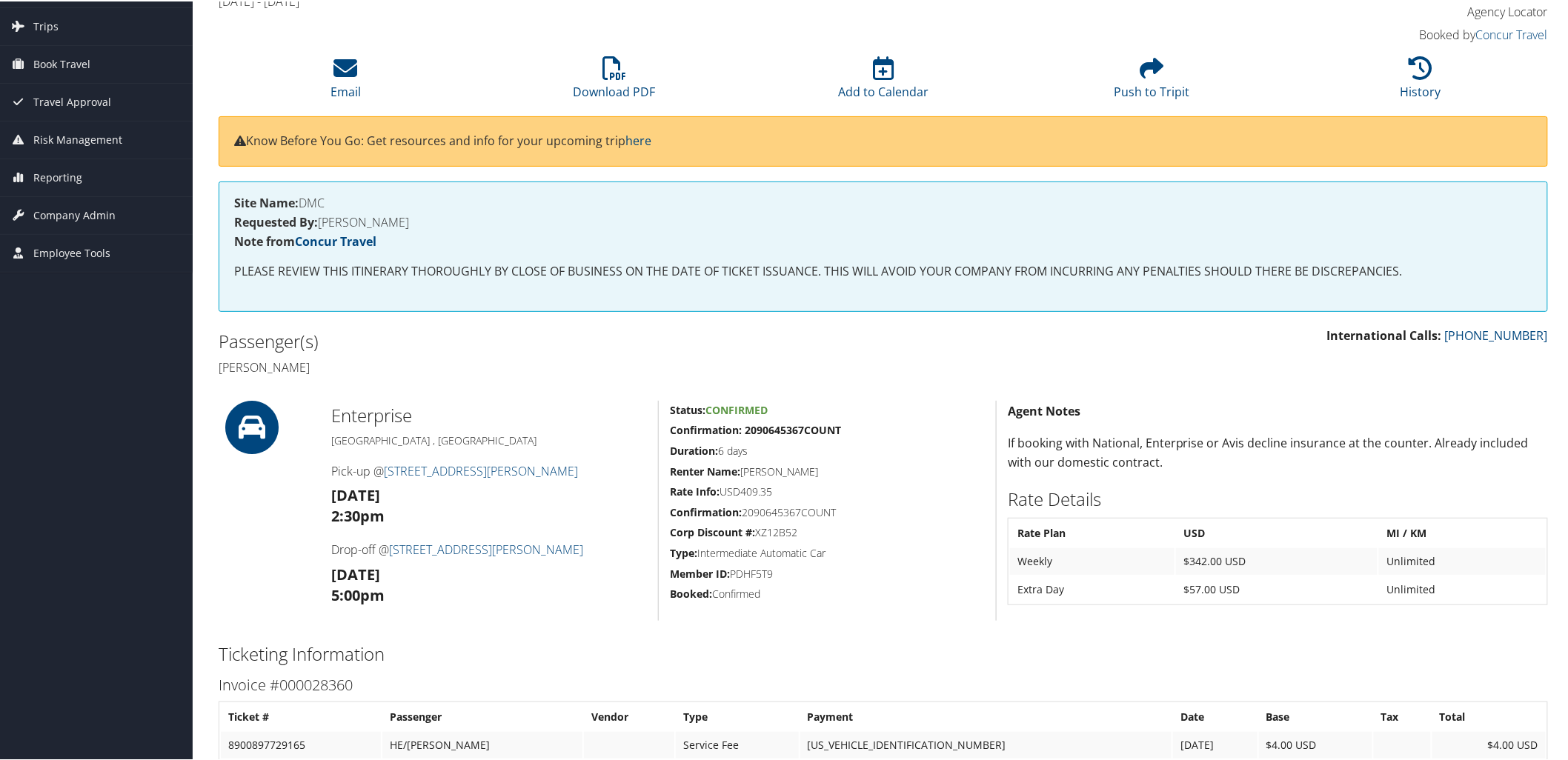
scroll to position [247, 0]
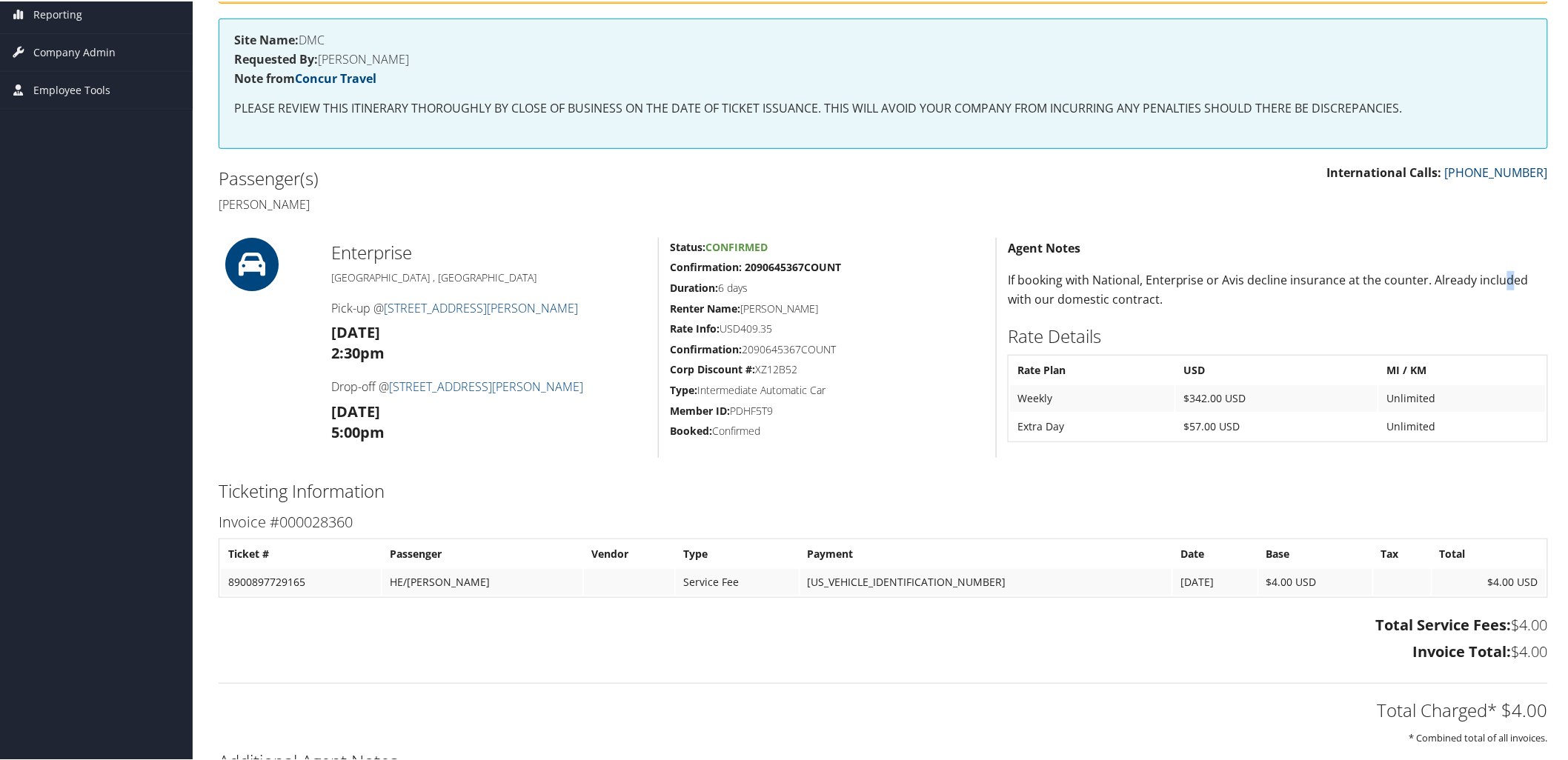
click at [1500, 255] on div "Agent Notes If booking with National, Enterprise or Avis decline insurance at t…" at bounding box center [1277, 346] width 563 height 220
click at [1275, 260] on div "Agent Notes If booking with National, Enterprise or Avis decline insurance at t…" at bounding box center [1277, 346] width 563 height 220
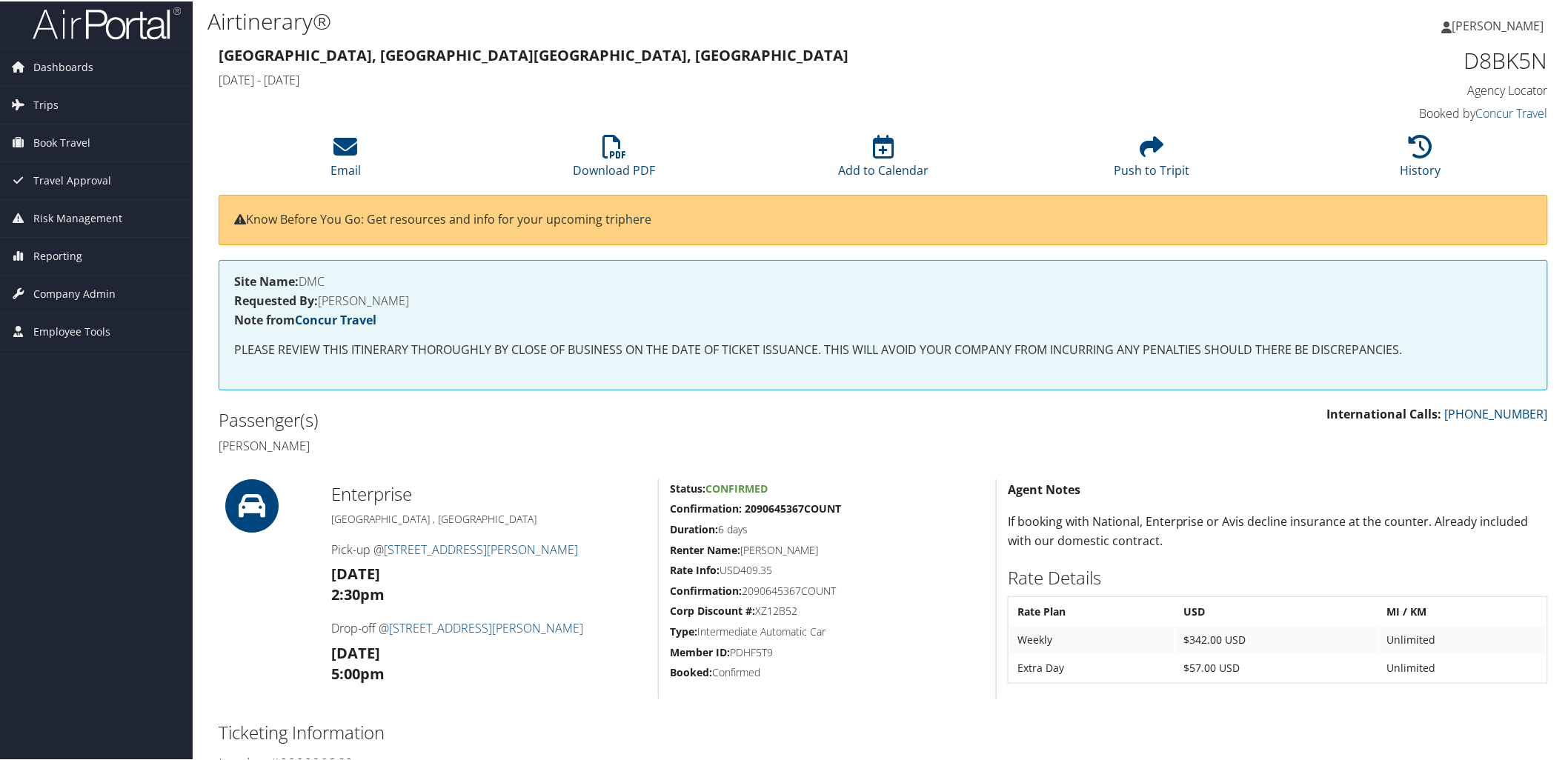
scroll to position [1, 0]
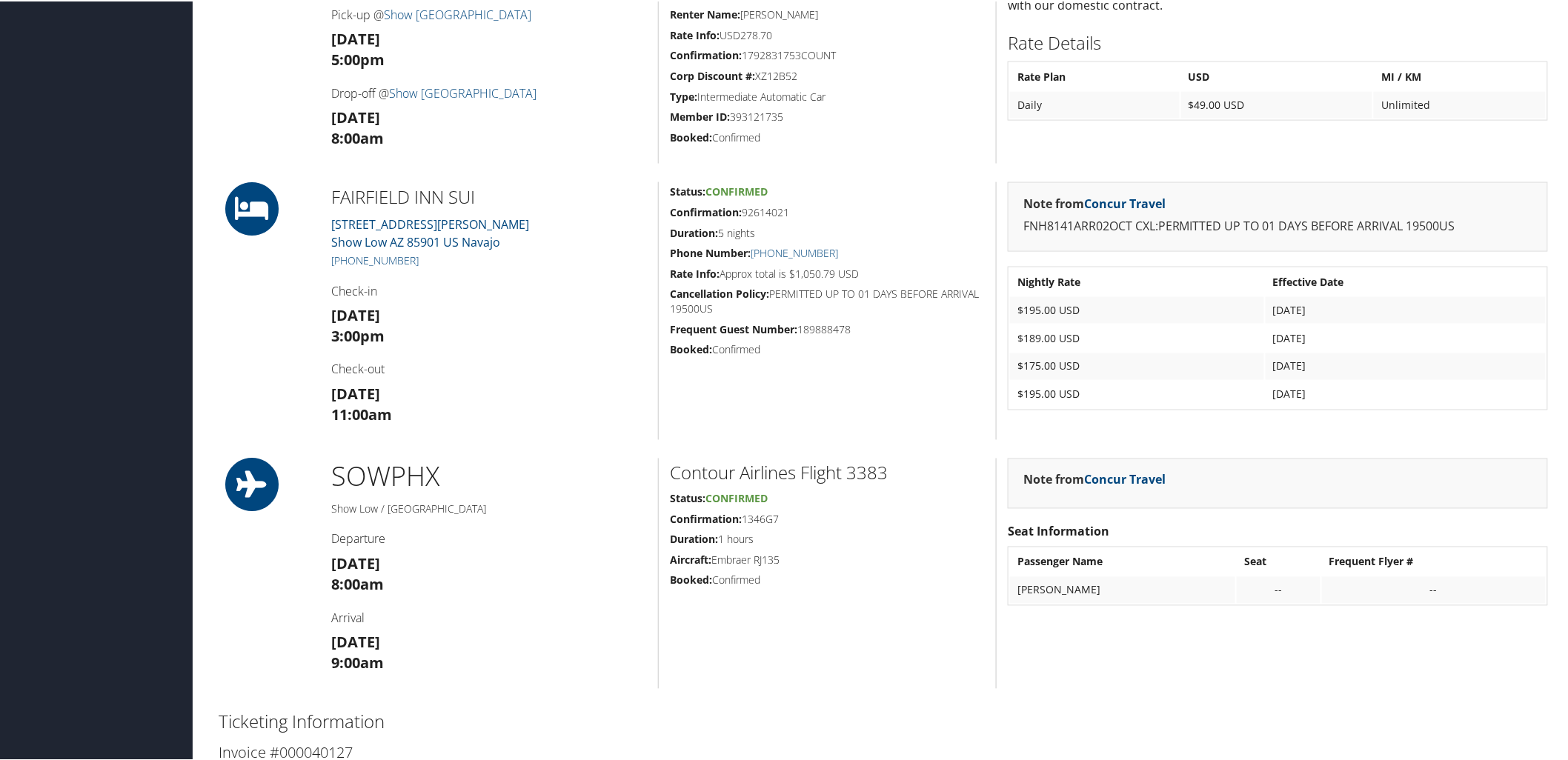
scroll to position [494, 0]
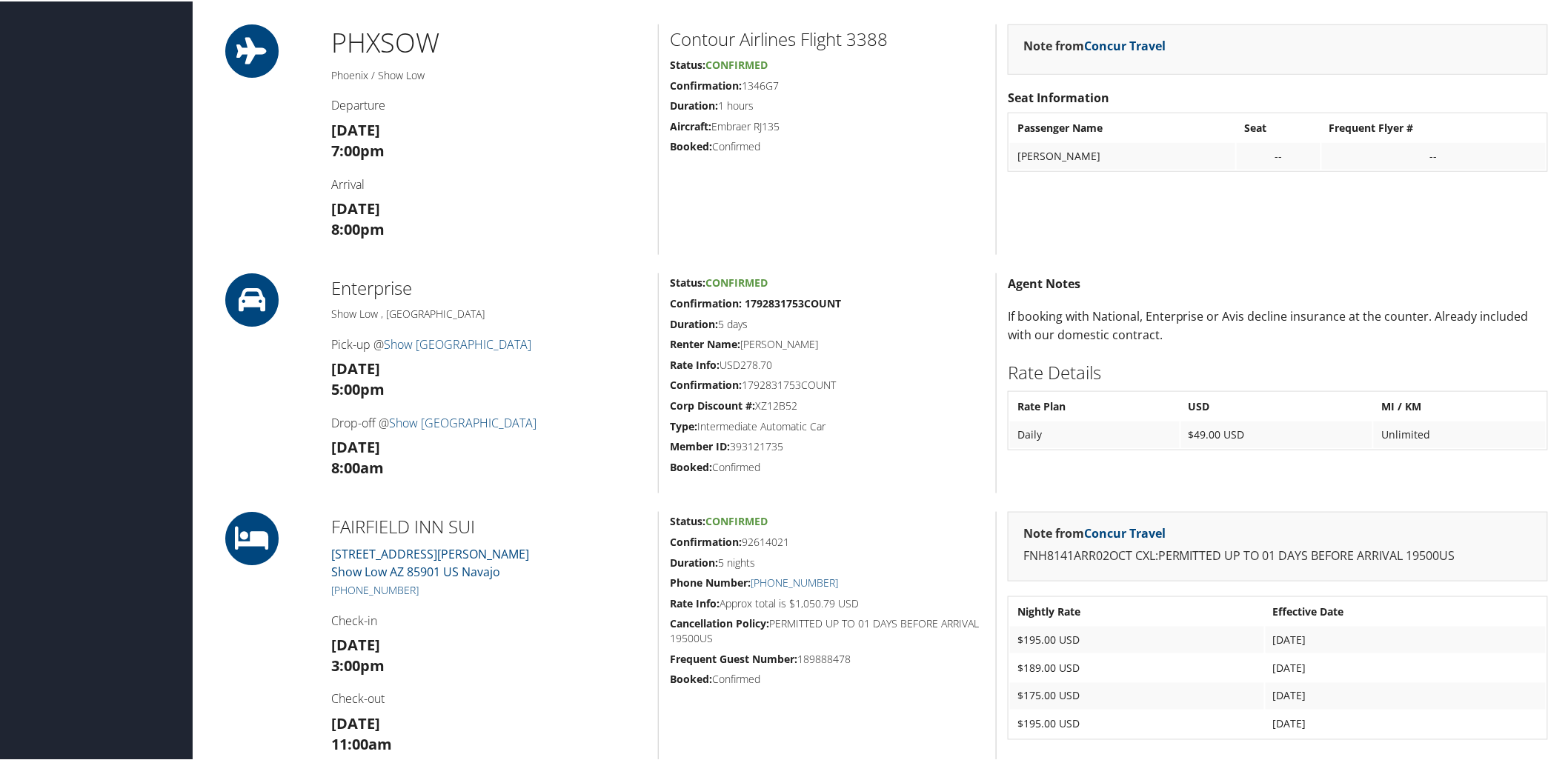
click at [641, 491] on div "86200663 Phoenix, AZ Show Low, AZ Thu 02 Oct 2025 - Tue 07 Oct 2025 DCZKMJ Agen…" at bounding box center [883, 580] width 1351 height 2054
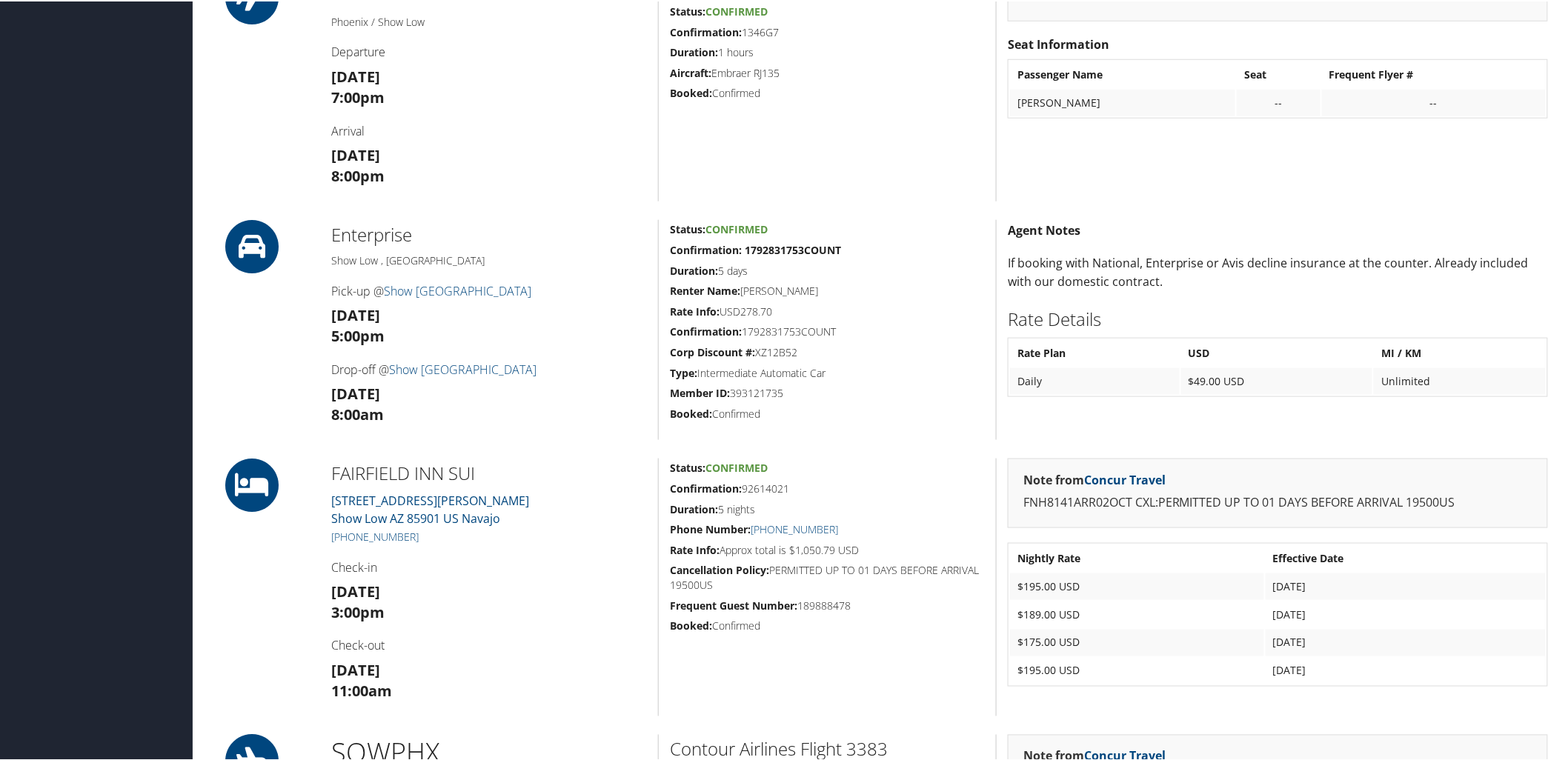
scroll to position [575, 0]
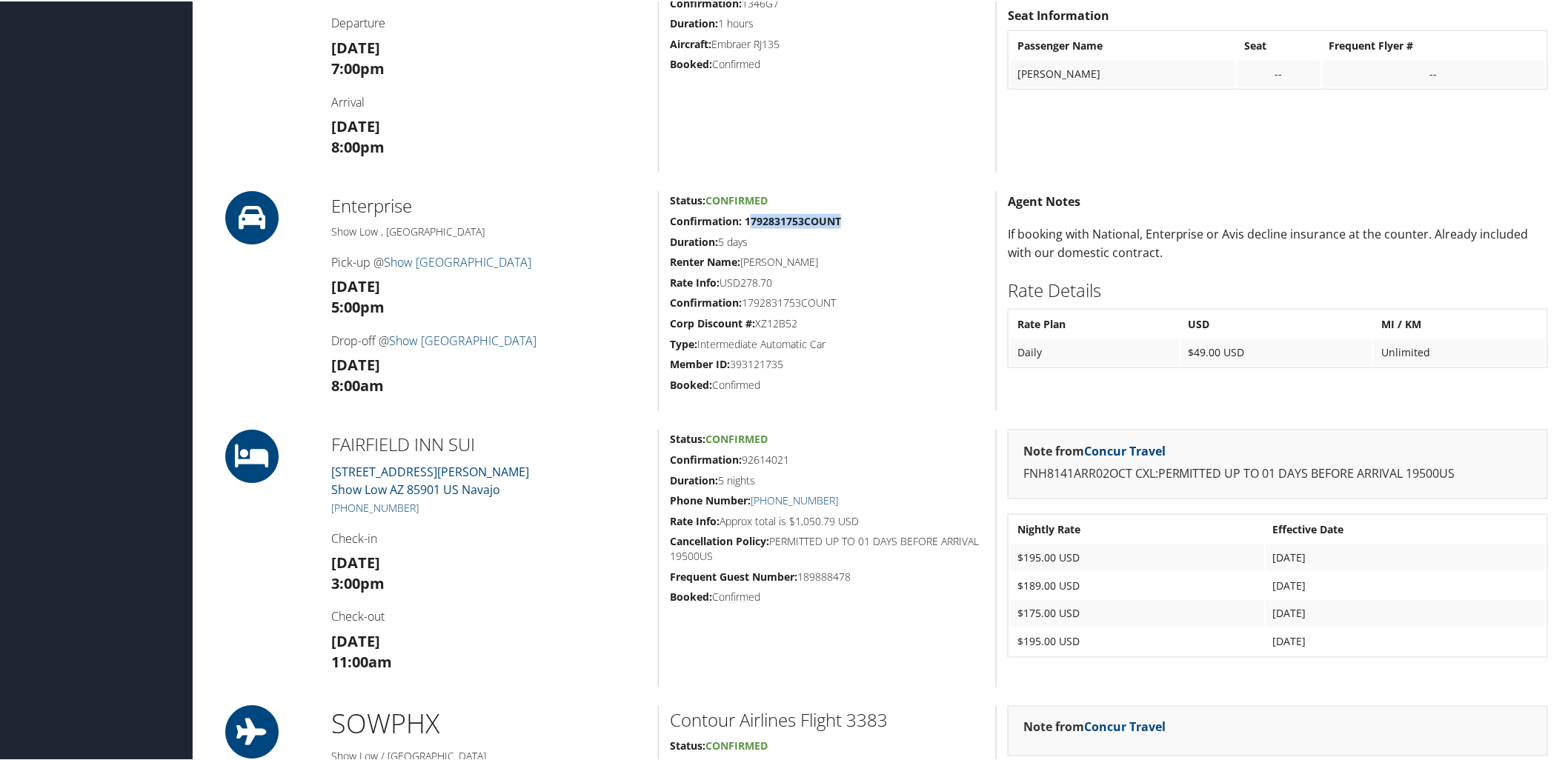
drag, startPoint x: 747, startPoint y: 217, endPoint x: 863, endPoint y: 208, distance: 116.3
click at [863, 208] on div "Status: Confirmed Confirmation: 1792831753COUNT Duration: 5 days Renter Name: L…" at bounding box center [827, 300] width 338 height 220
click at [864, 213] on h5 "Confirmation: 1792831753COUNT" at bounding box center [827, 220] width 315 height 15
click at [852, 220] on h5 "Confirmation: 1792831753COUNT" at bounding box center [827, 220] width 315 height 15
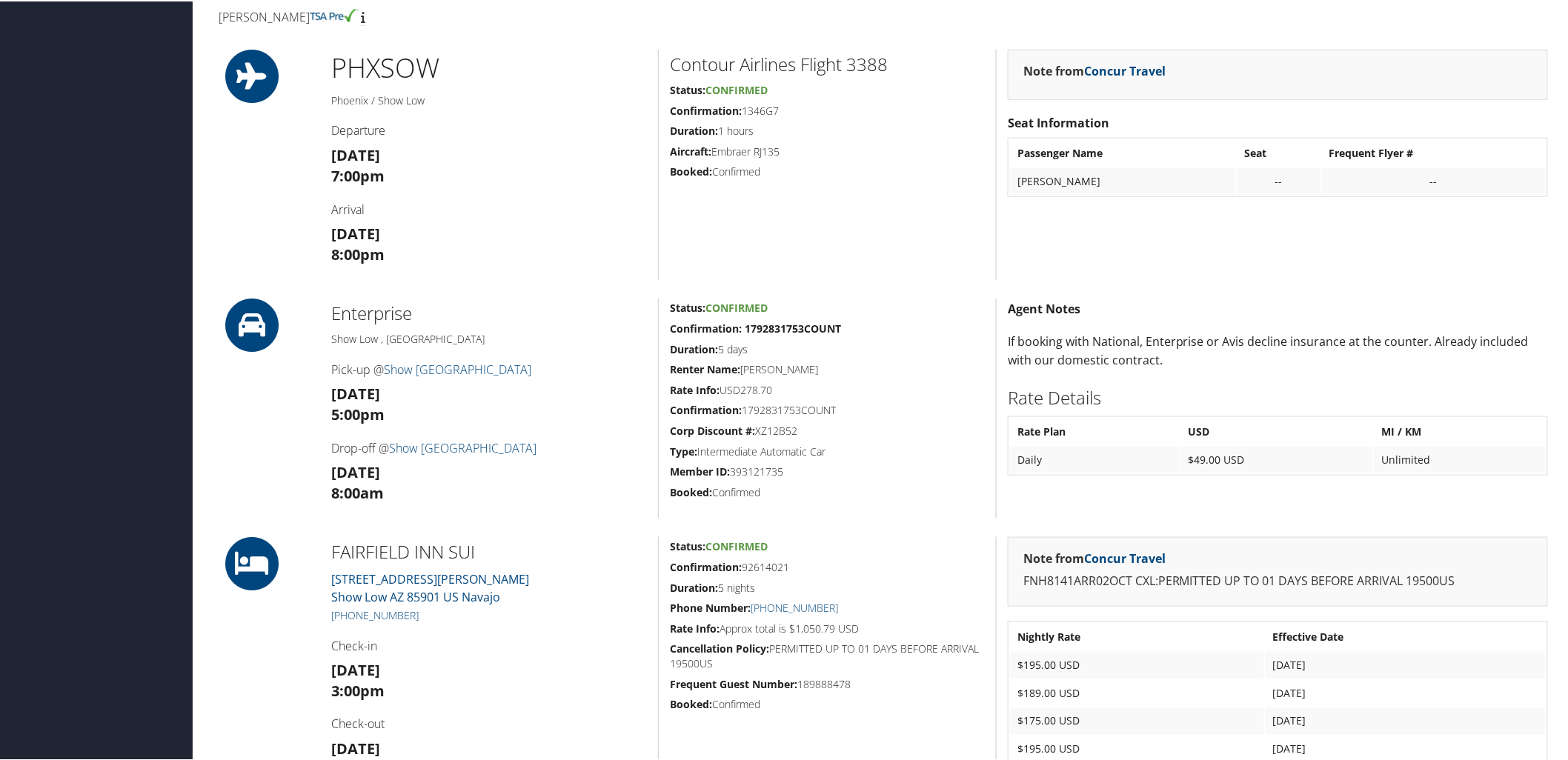
scroll to position [494, 0]
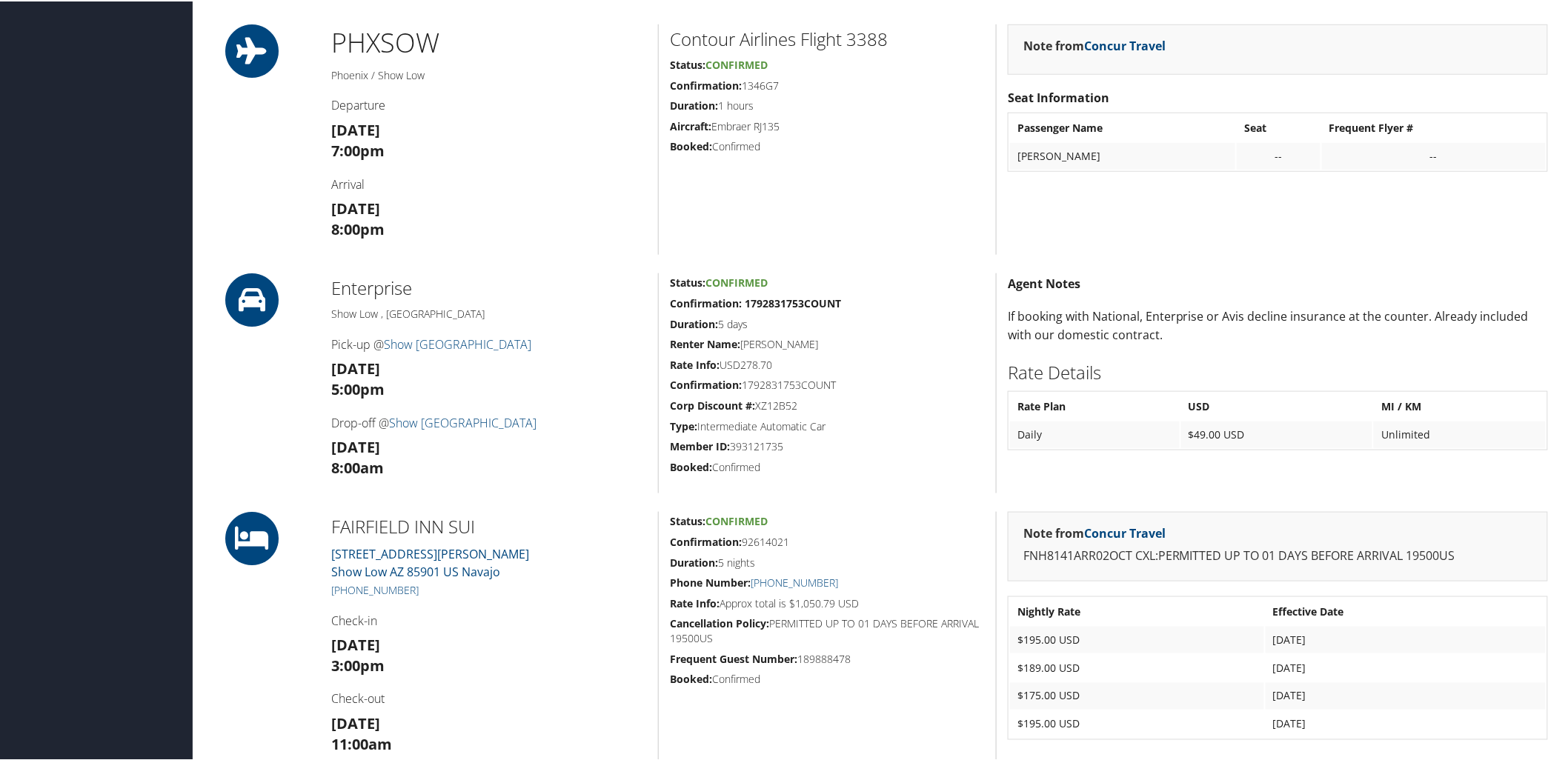
click at [543, 257] on div "86200663 Phoenix, AZ Show Low, AZ Thu 02 Oct 2025 - Tue 07 Oct 2025 DCZKMJ Agen…" at bounding box center [883, 580] width 1351 height 2054
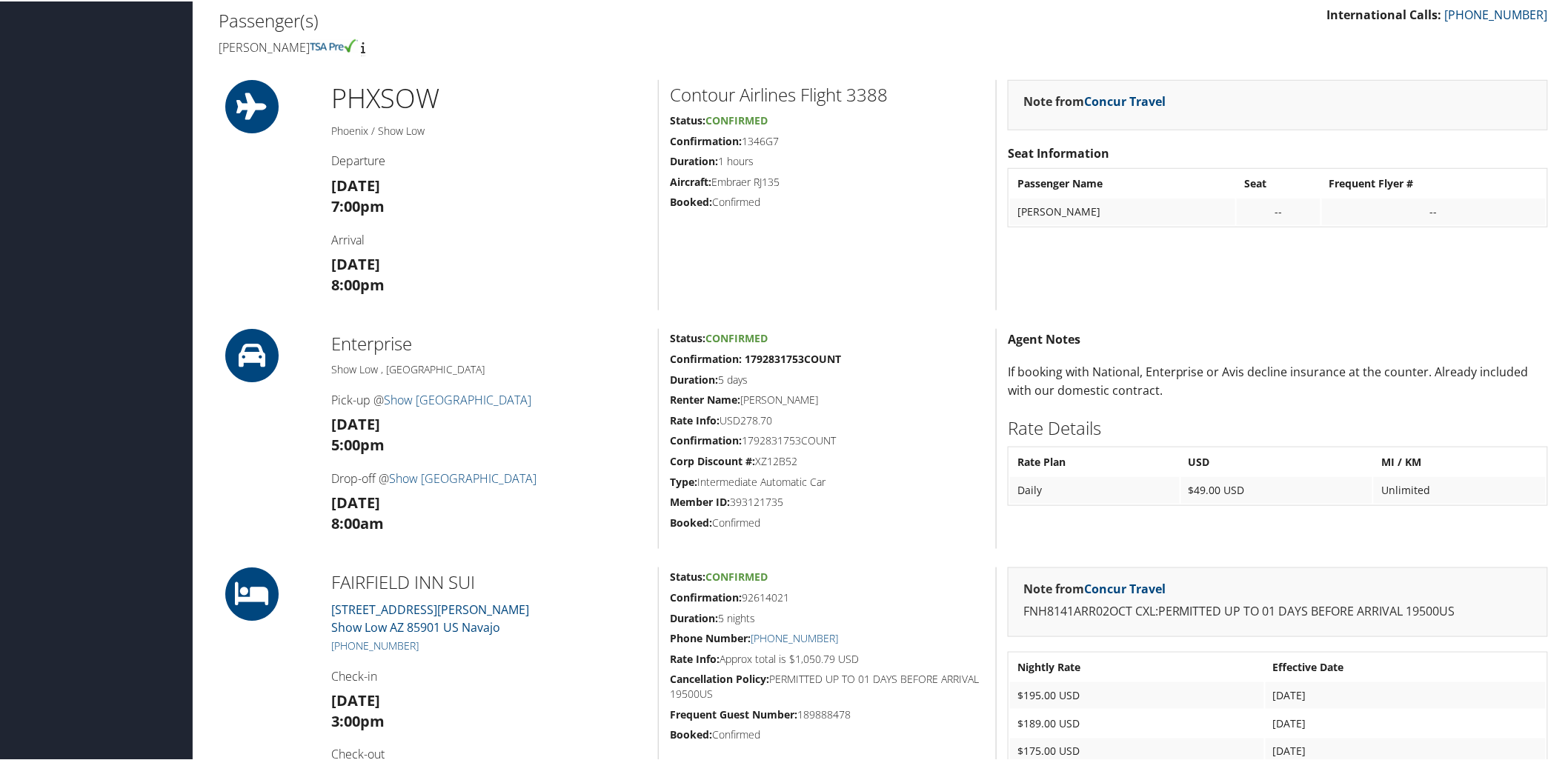
scroll to position [575, 0]
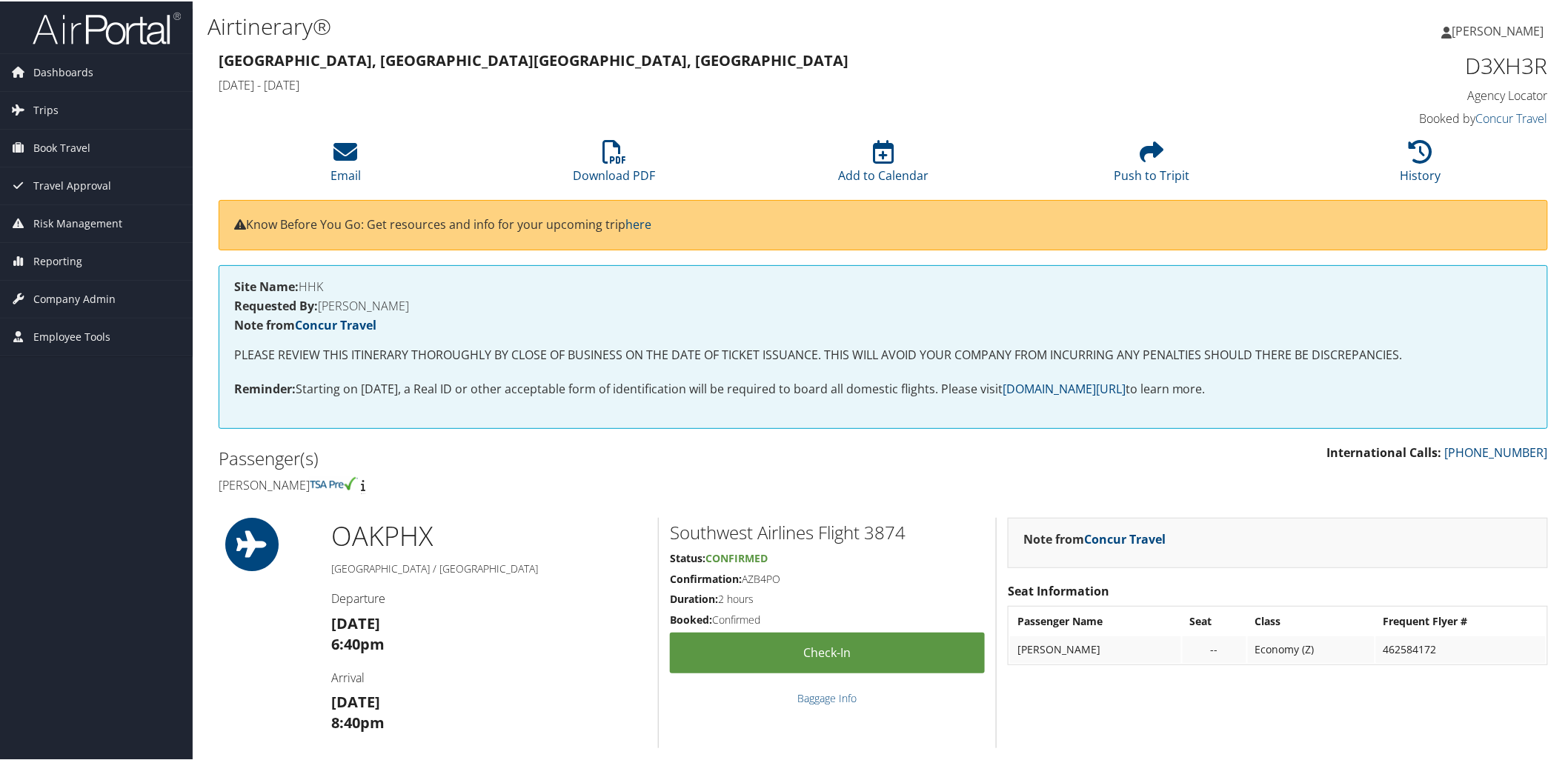
click at [1504, 496] on div "International Calls: [PHONE_NUMBER] Passenger(s) [PERSON_NAME]" at bounding box center [883, 470] width 1351 height 55
click at [668, 152] on li "Download PDF" at bounding box center [614, 160] width 269 height 60
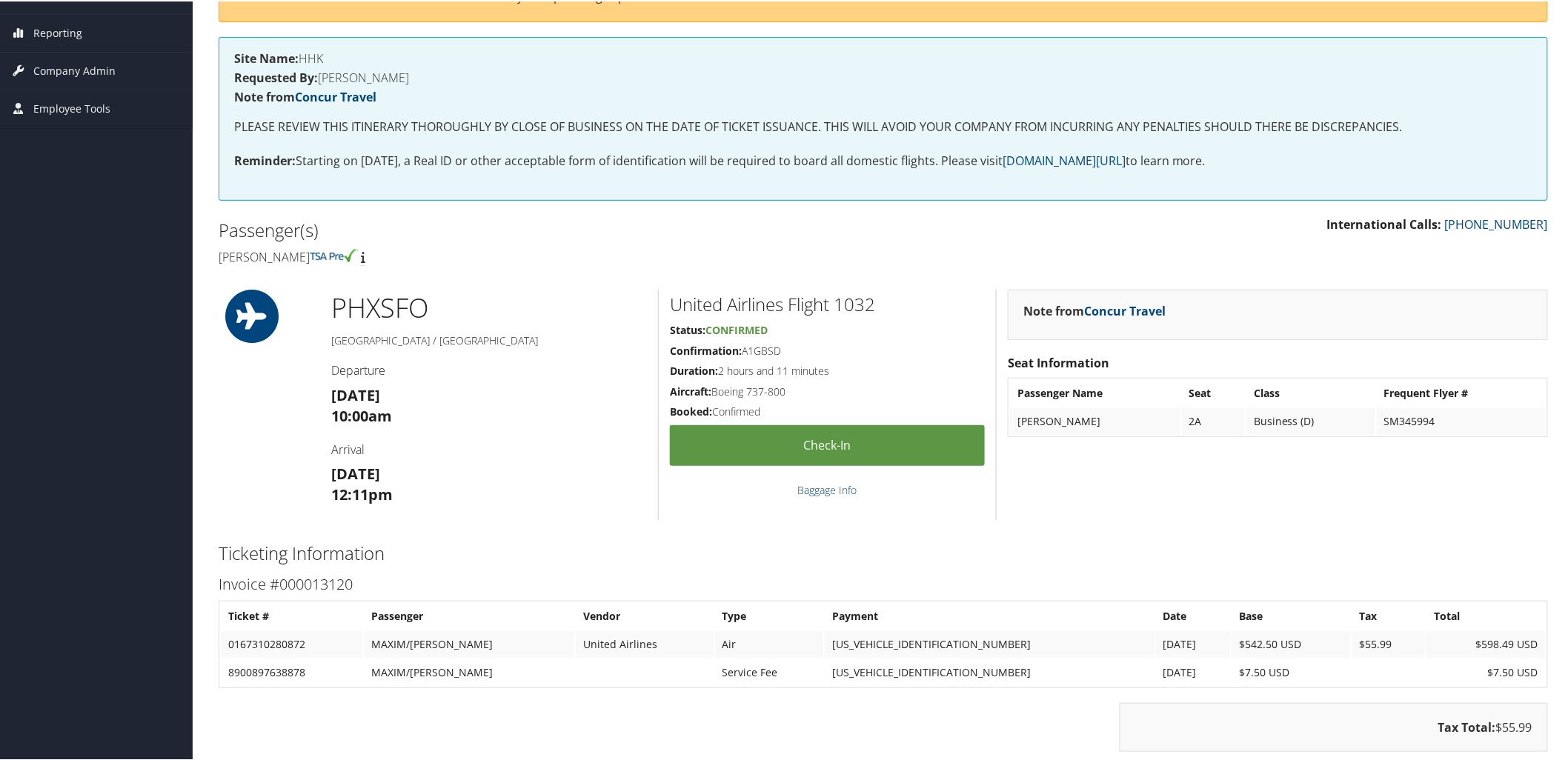
scroll to position [247, 0]
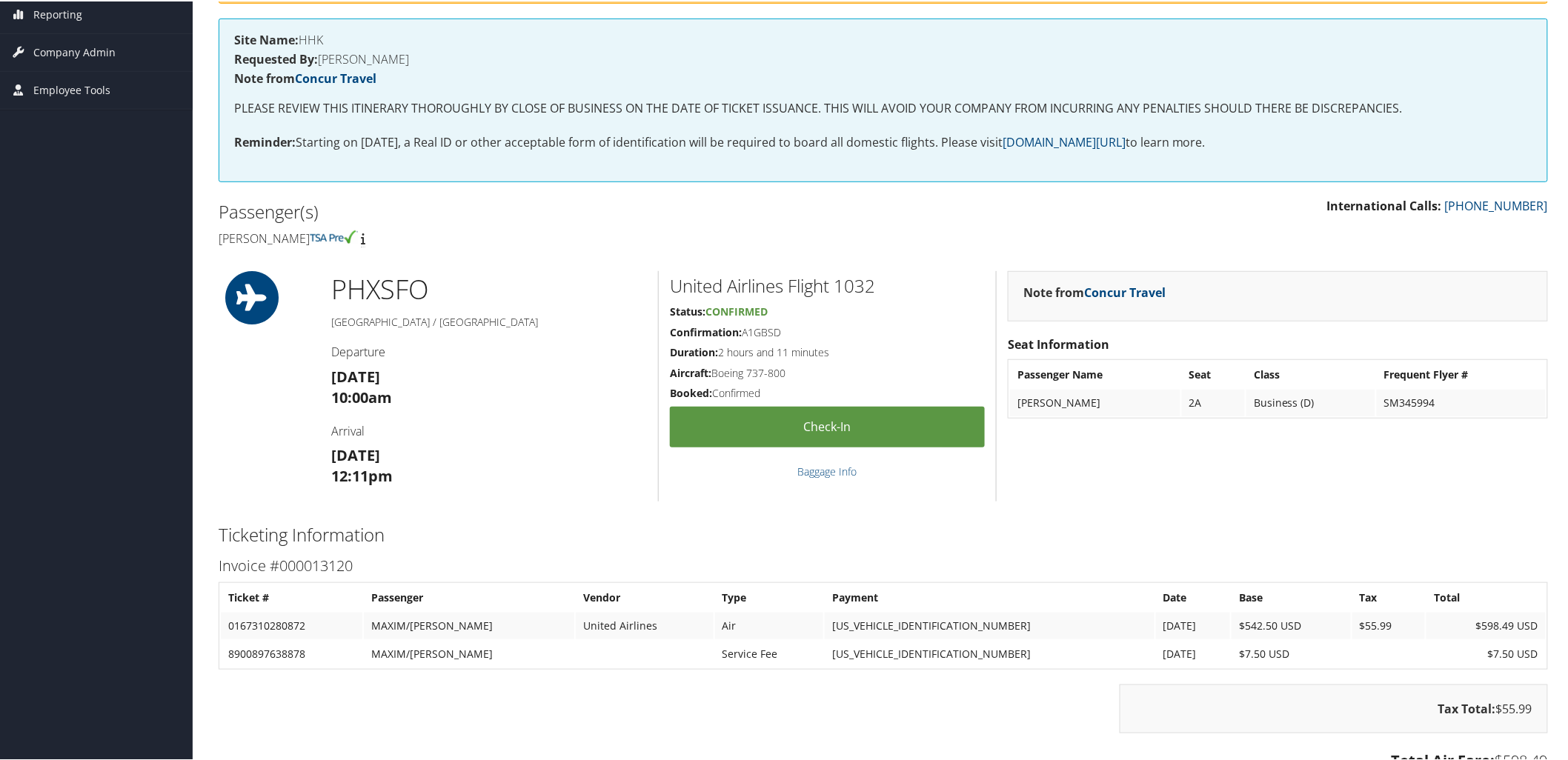
click at [1330, 65] on div "Site Name: HHK Requested By: [PERSON_NAME] Note from Concur Travel PLEASE REVIE…" at bounding box center [883, 99] width 1330 height 164
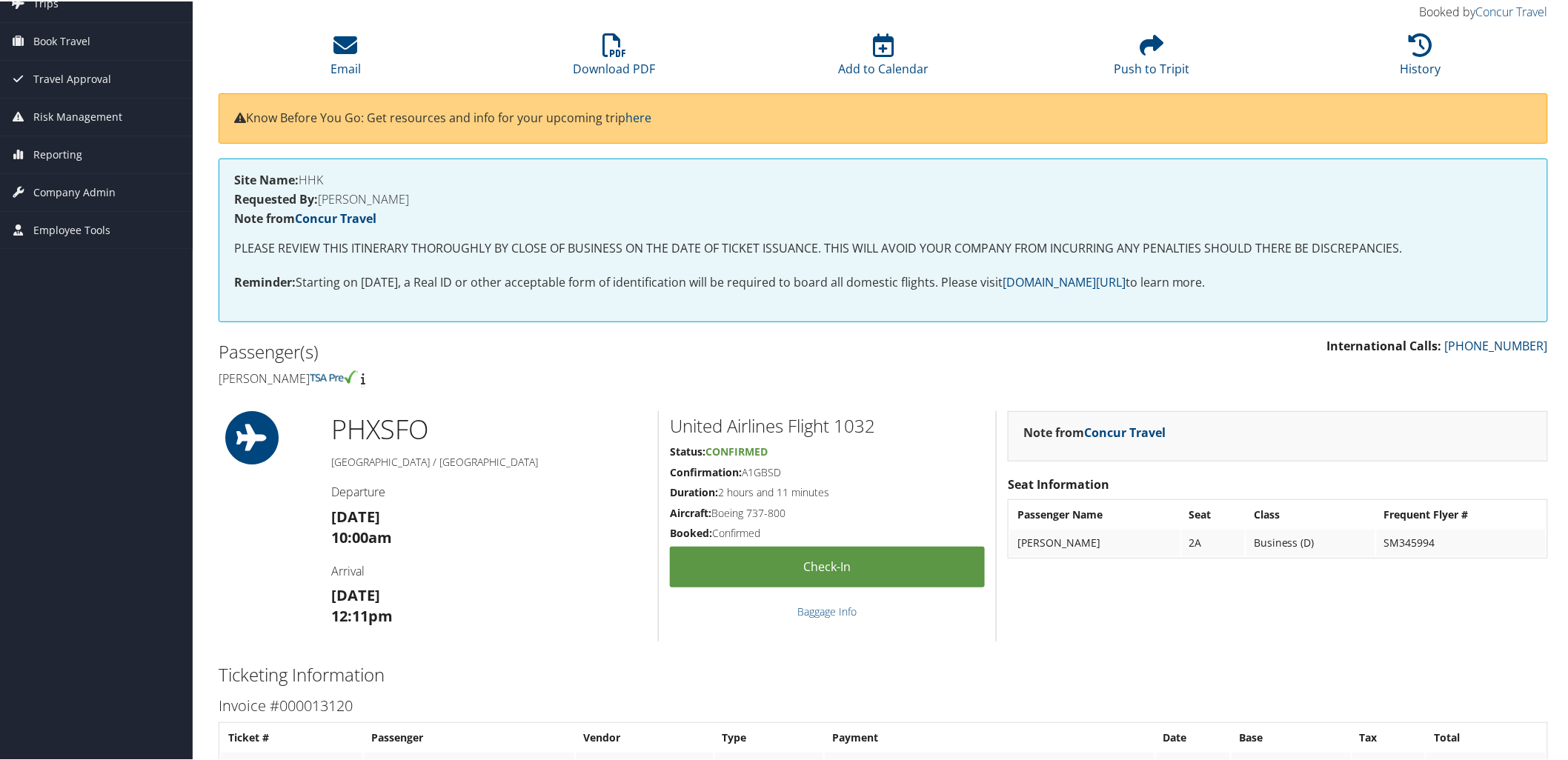
scroll to position [0, 0]
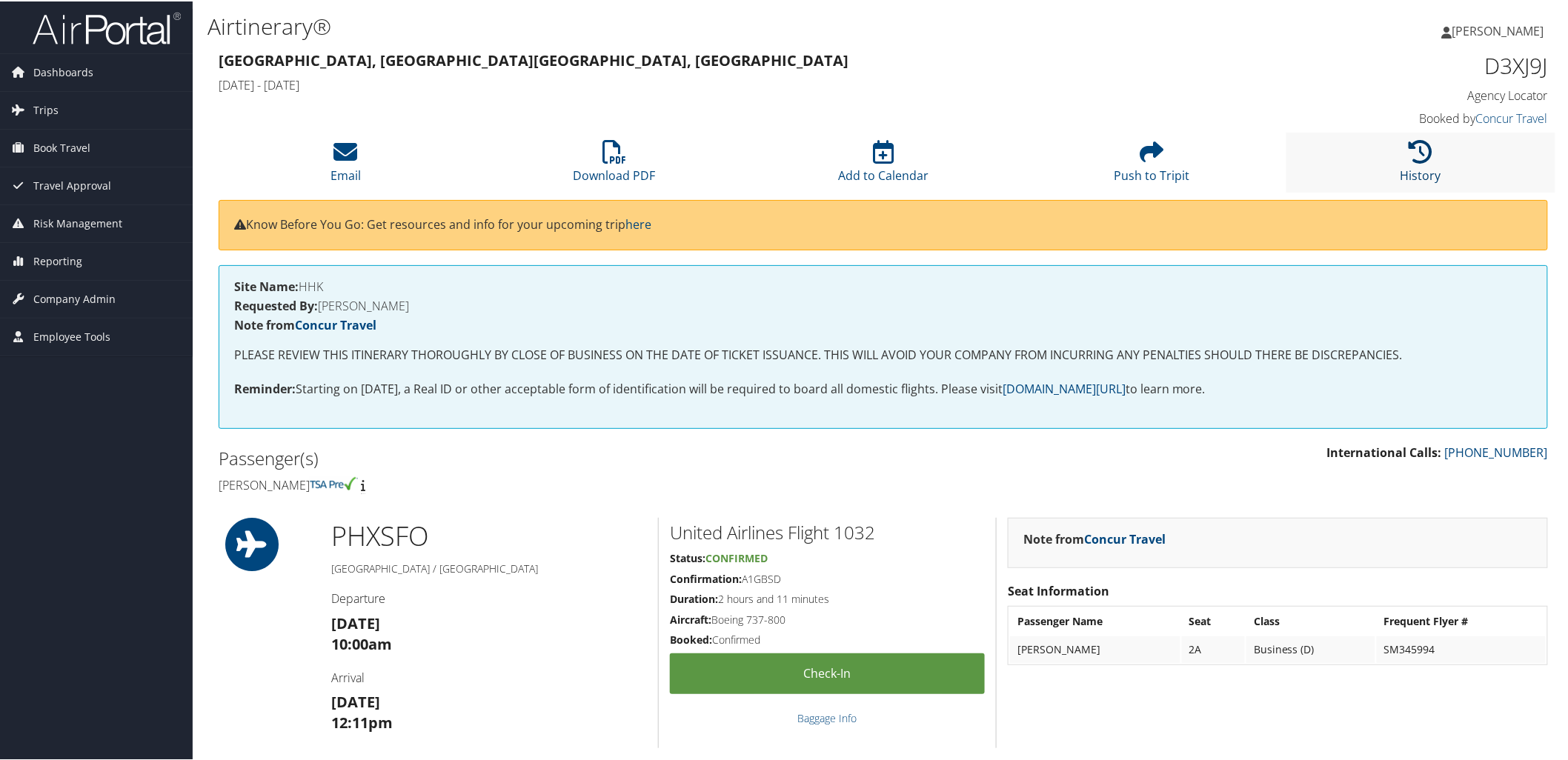
click at [1425, 157] on icon at bounding box center [1421, 150] width 23 height 23
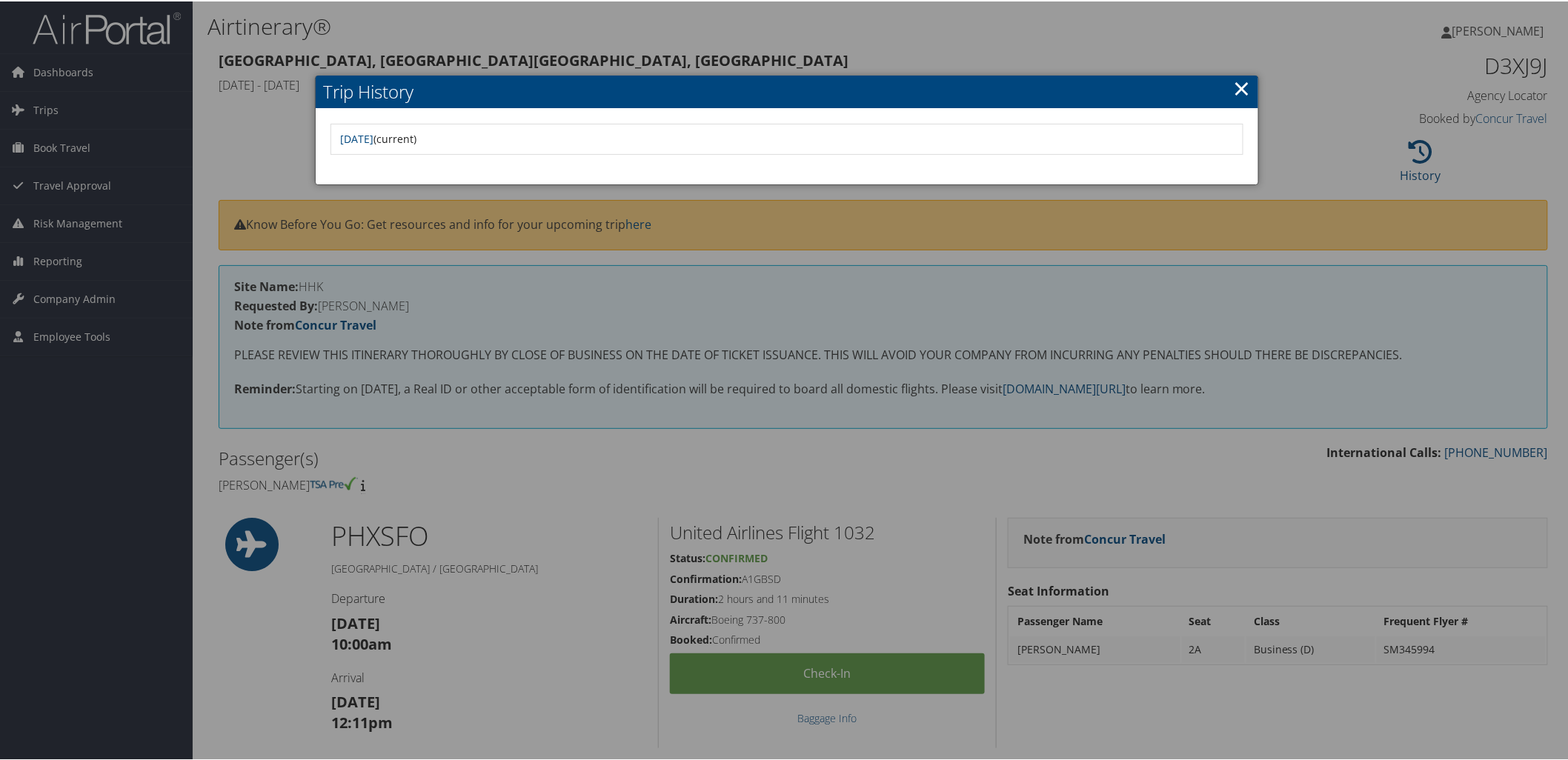
click at [1312, 146] on div at bounding box center [787, 380] width 1574 height 760
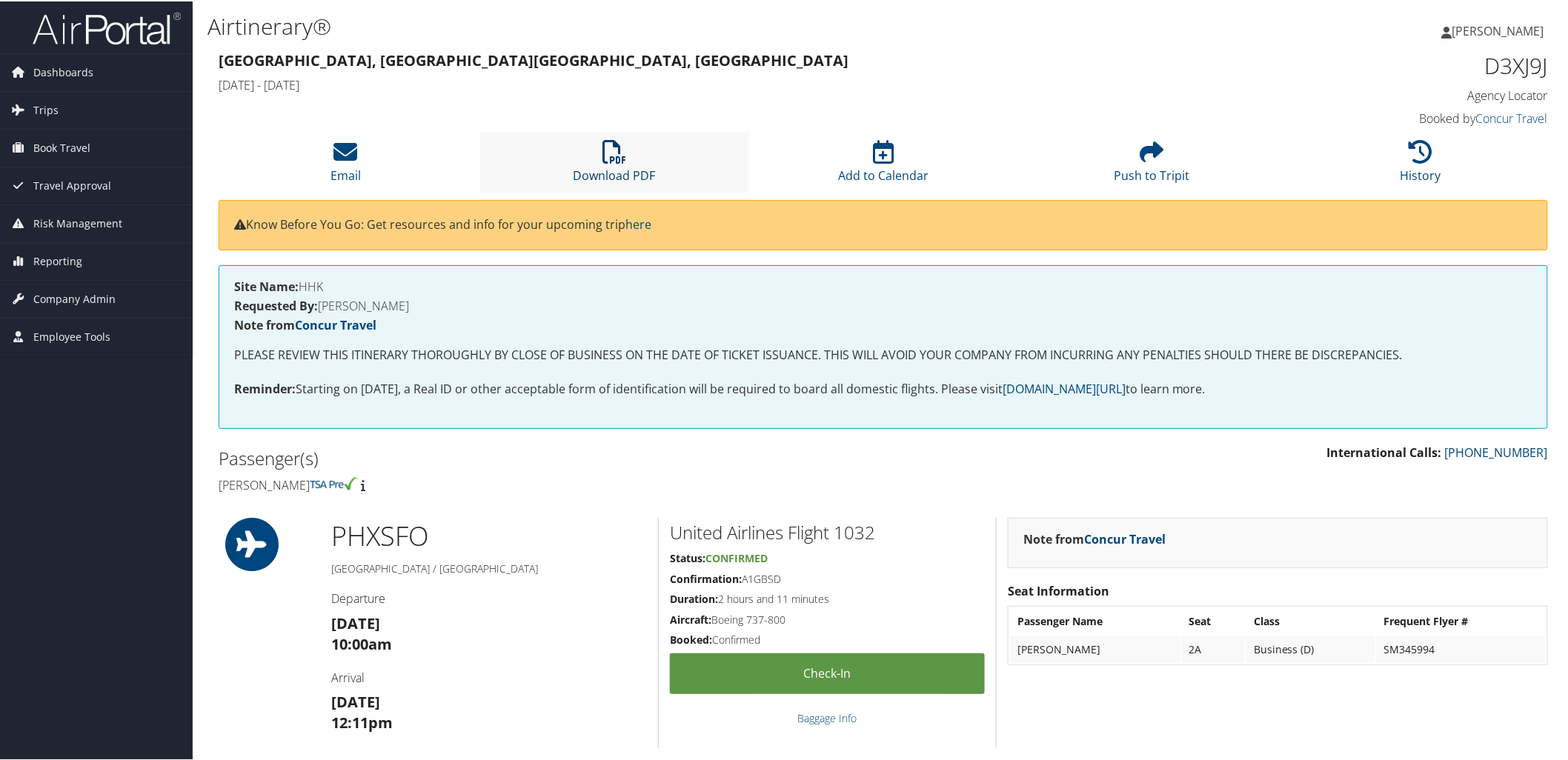
click at [609, 157] on icon at bounding box center [614, 150] width 23 height 23
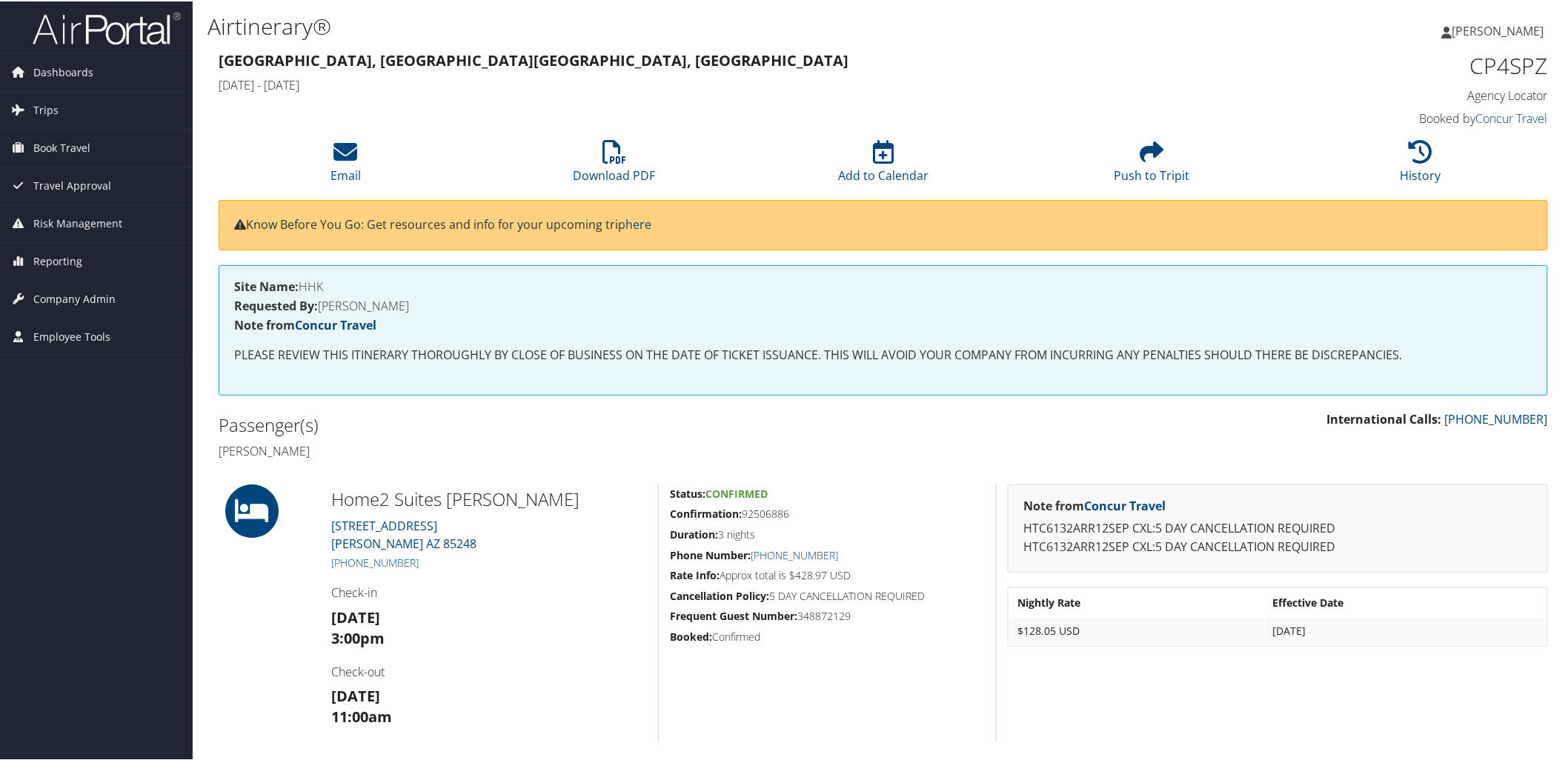
scroll to position [329, 0]
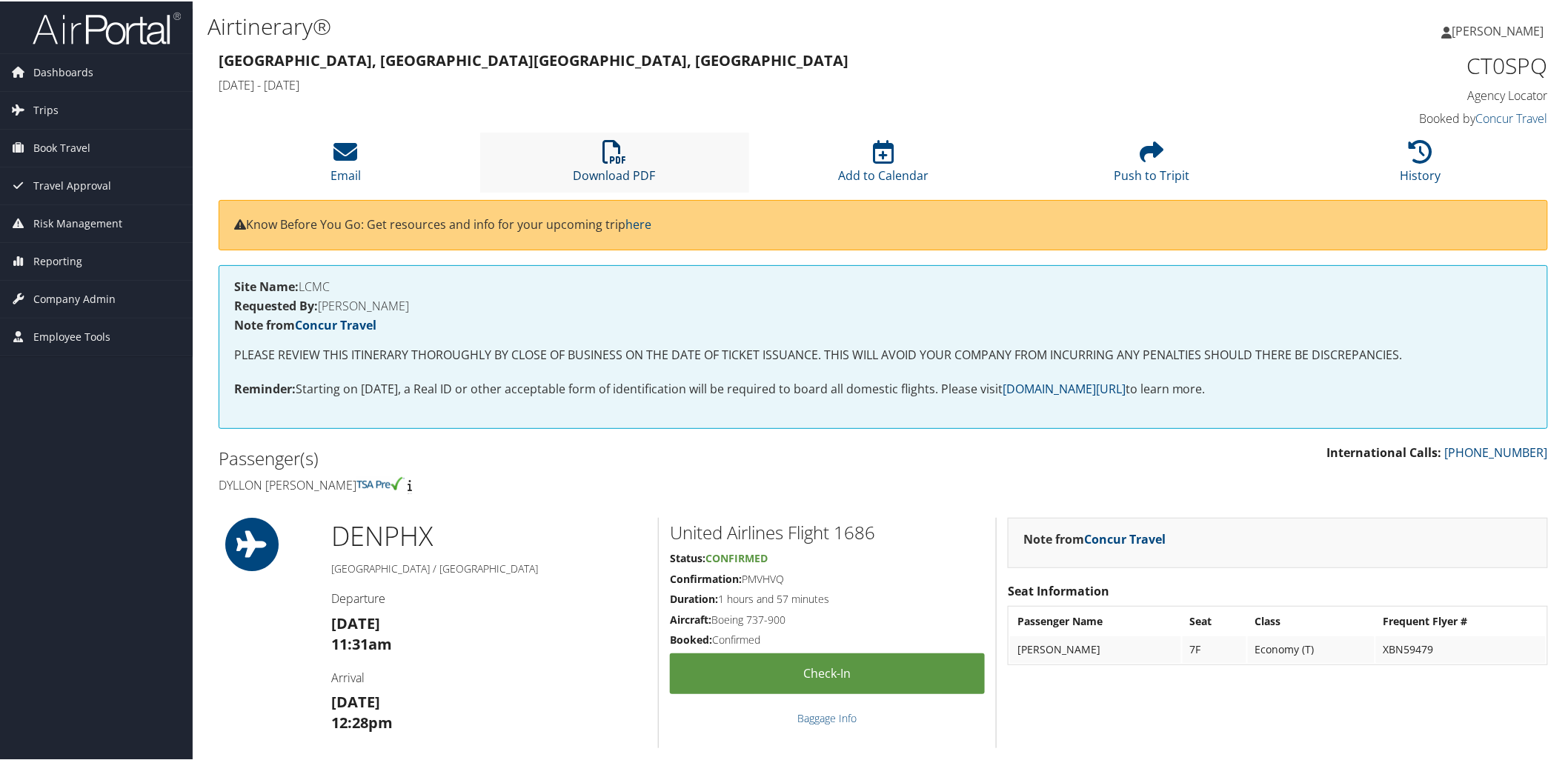
click at [613, 166] on link "Download PDF" at bounding box center [615, 164] width 83 height 36
click at [1422, 148] on icon at bounding box center [1421, 150] width 23 height 23
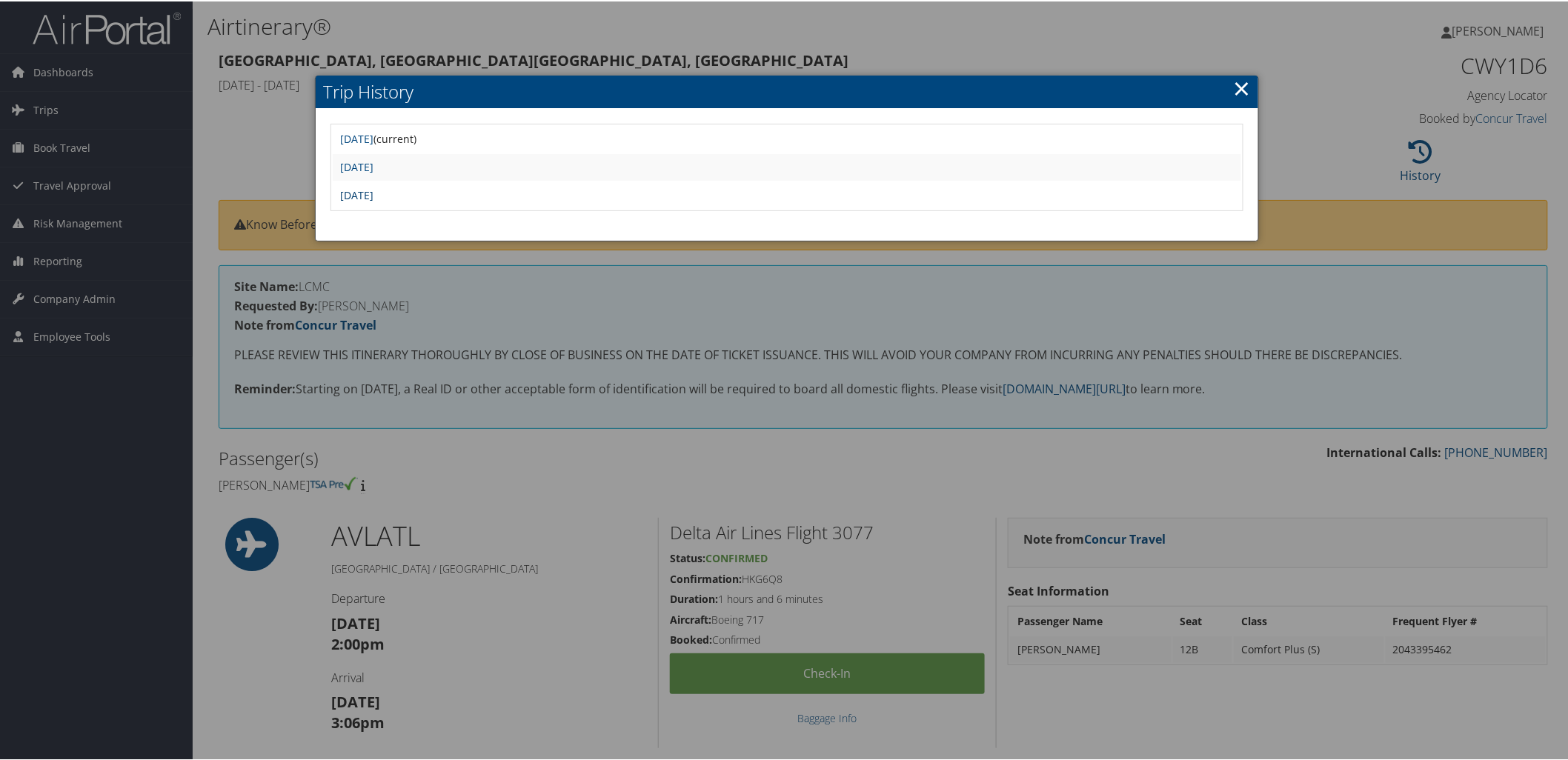
click at [373, 187] on link "Tue Jul 22 08:32:37 MDT 2025" at bounding box center [357, 194] width 33 height 14
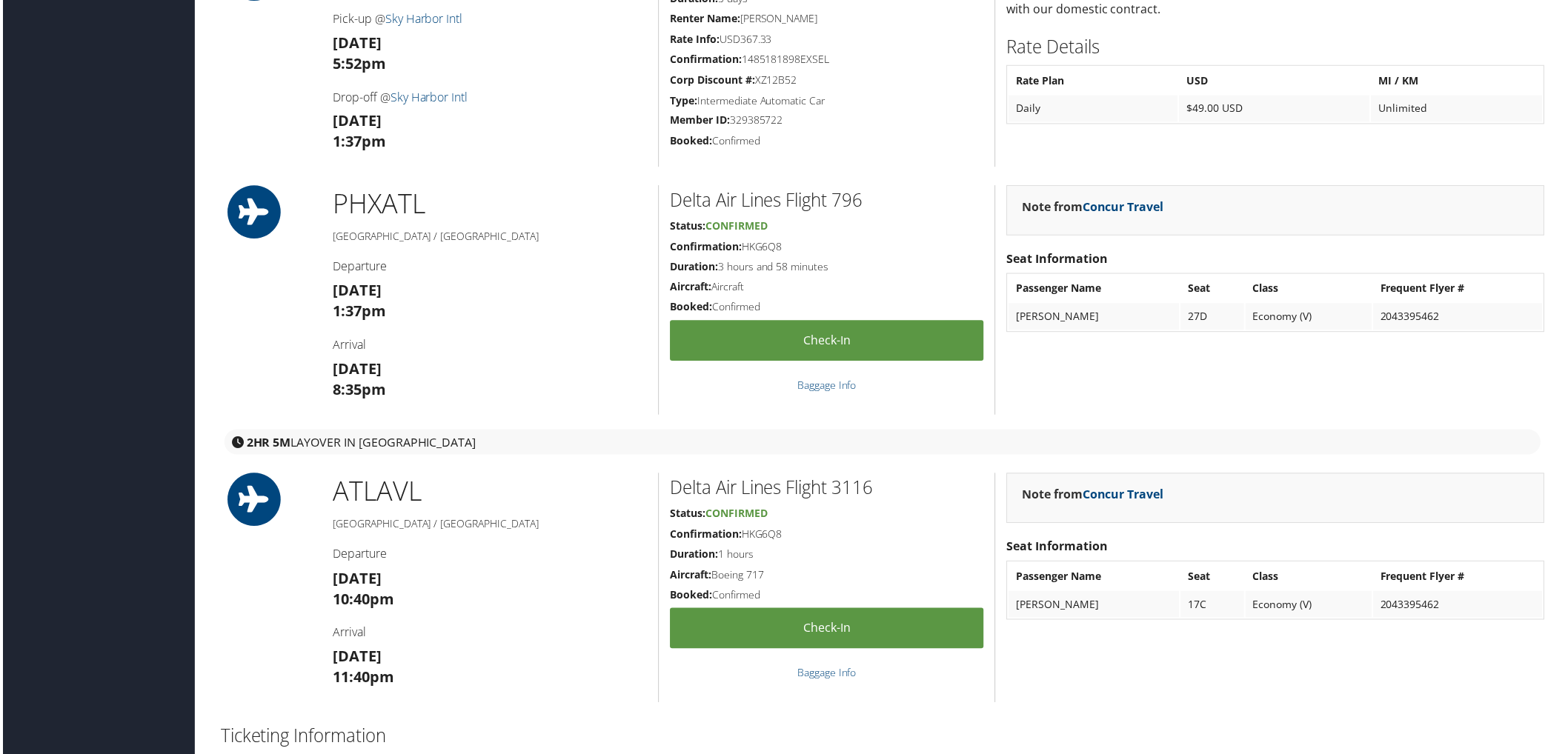
scroll to position [1482, 0]
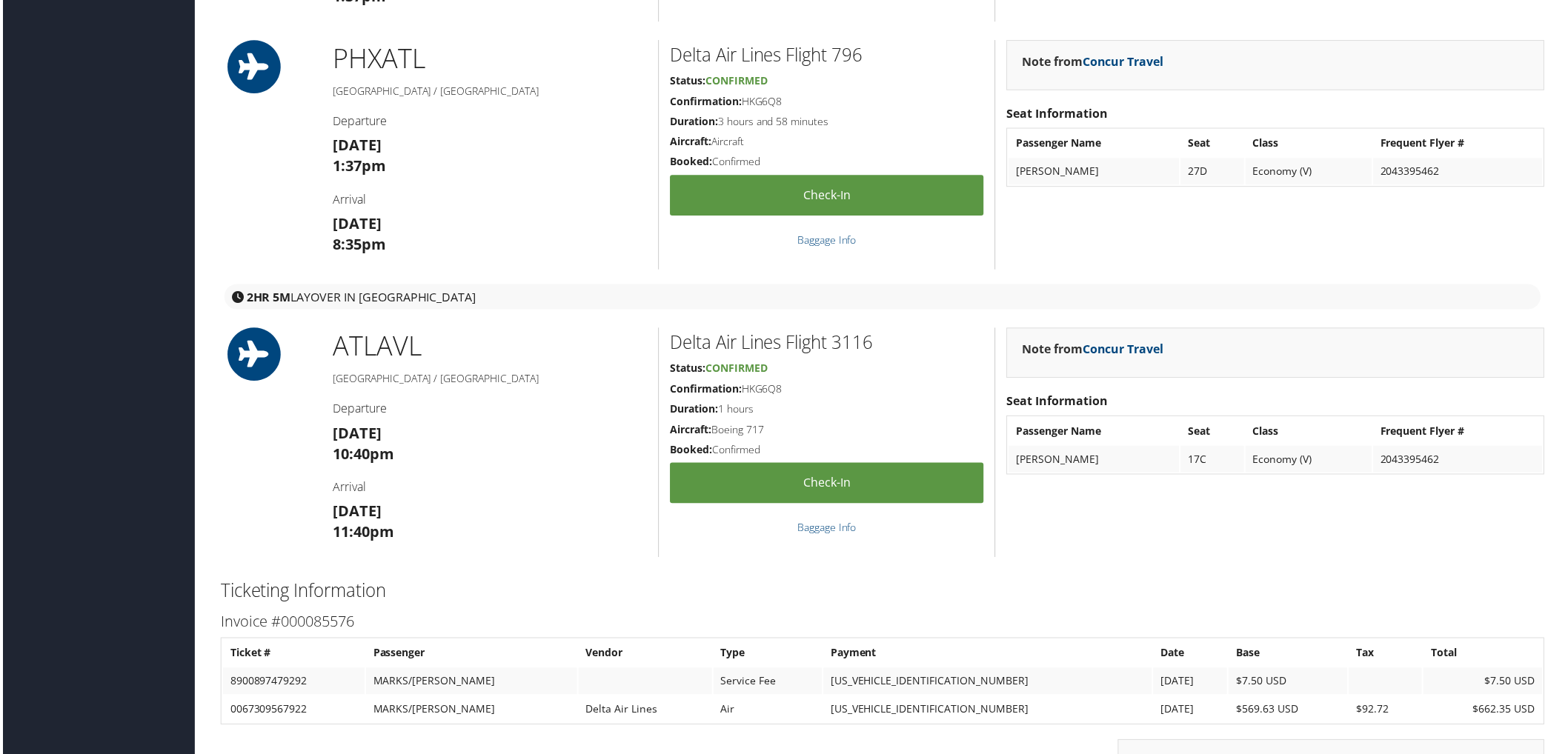
click at [1484, 227] on div "Note from Concur Travel Seat Information Passenger Name Seat Class Frequent Fly…" at bounding box center [1277, 155] width 563 height 231
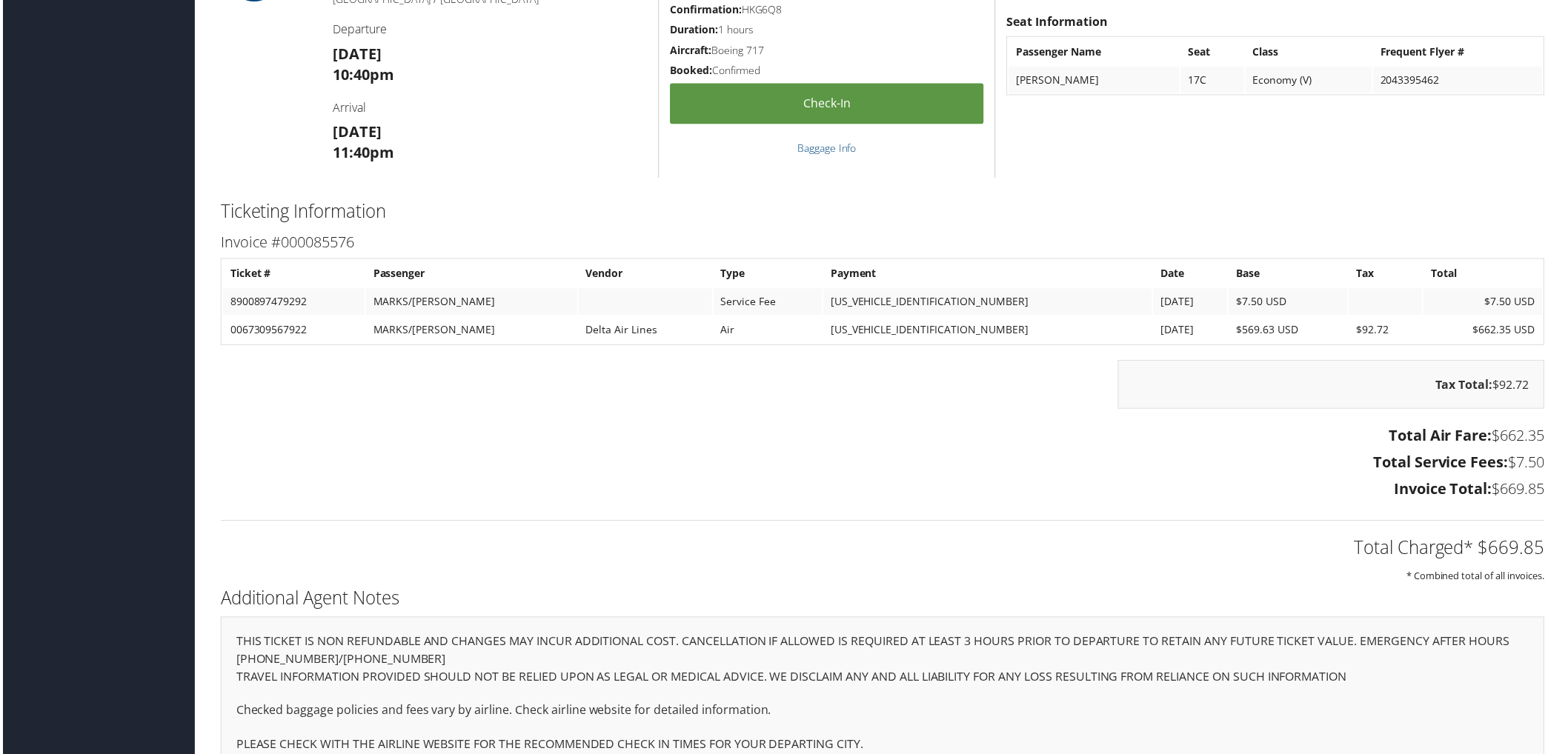
scroll to position [1892, 0]
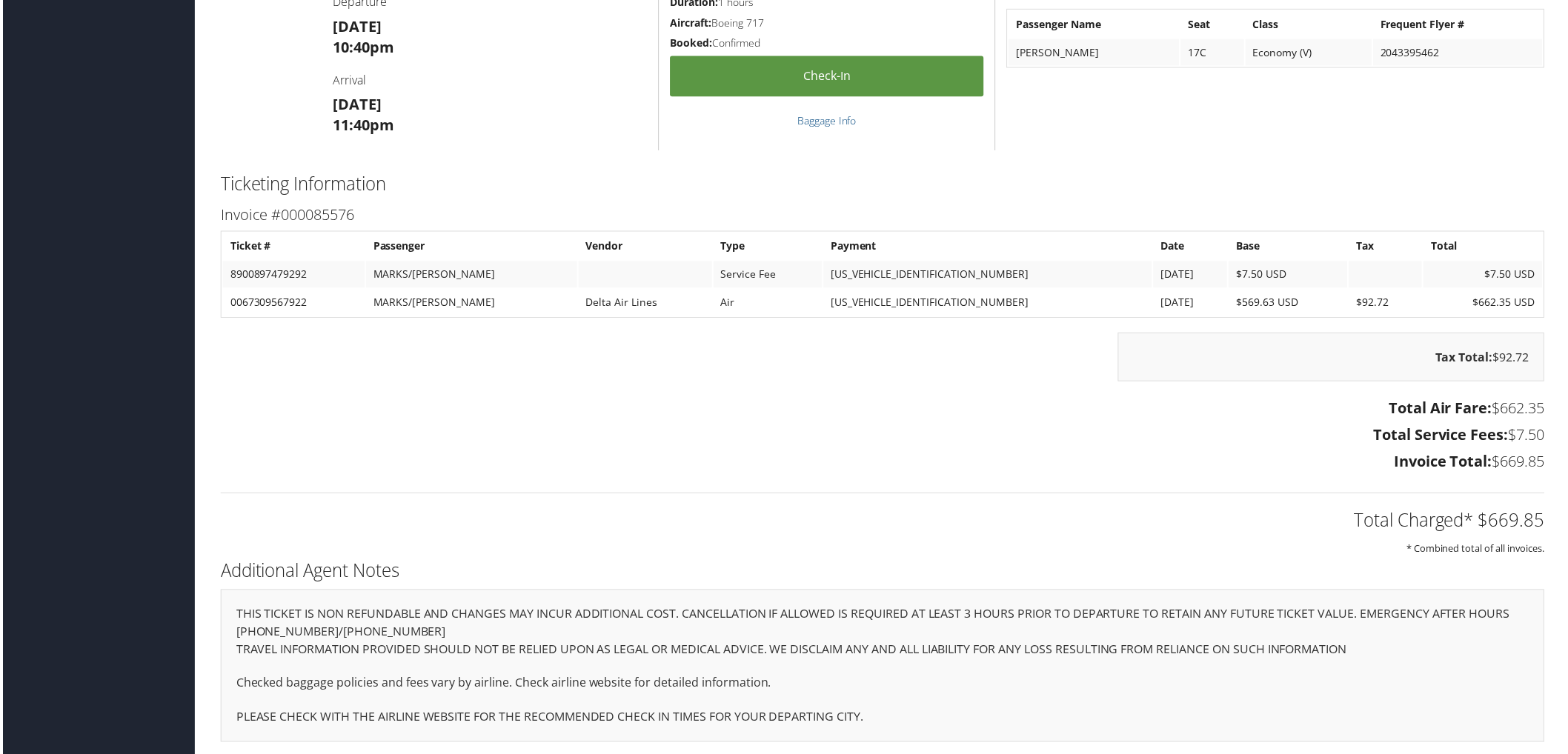
click at [1491, 187] on h2 "Ticketing Information" at bounding box center [883, 185] width 1330 height 25
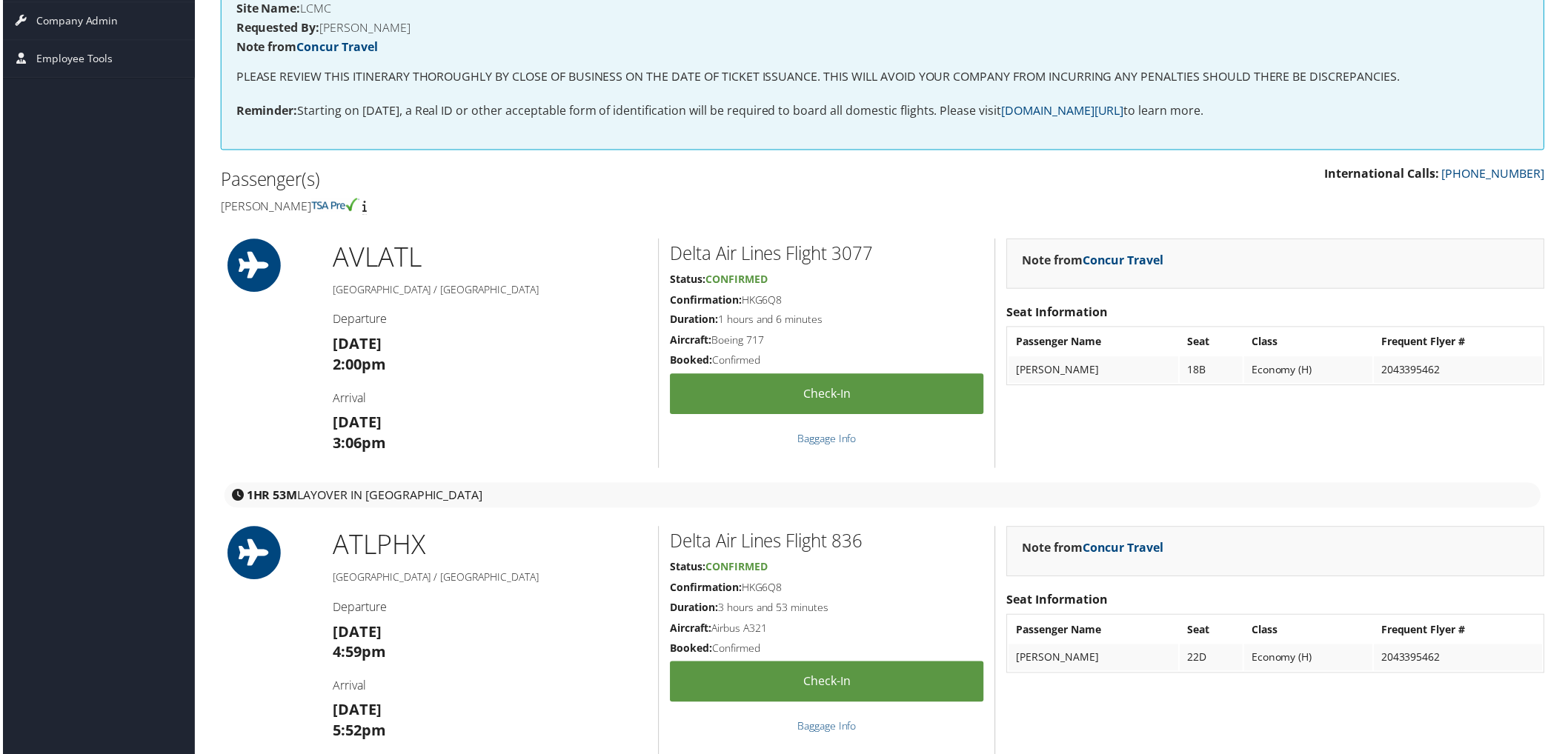
scroll to position [0, 0]
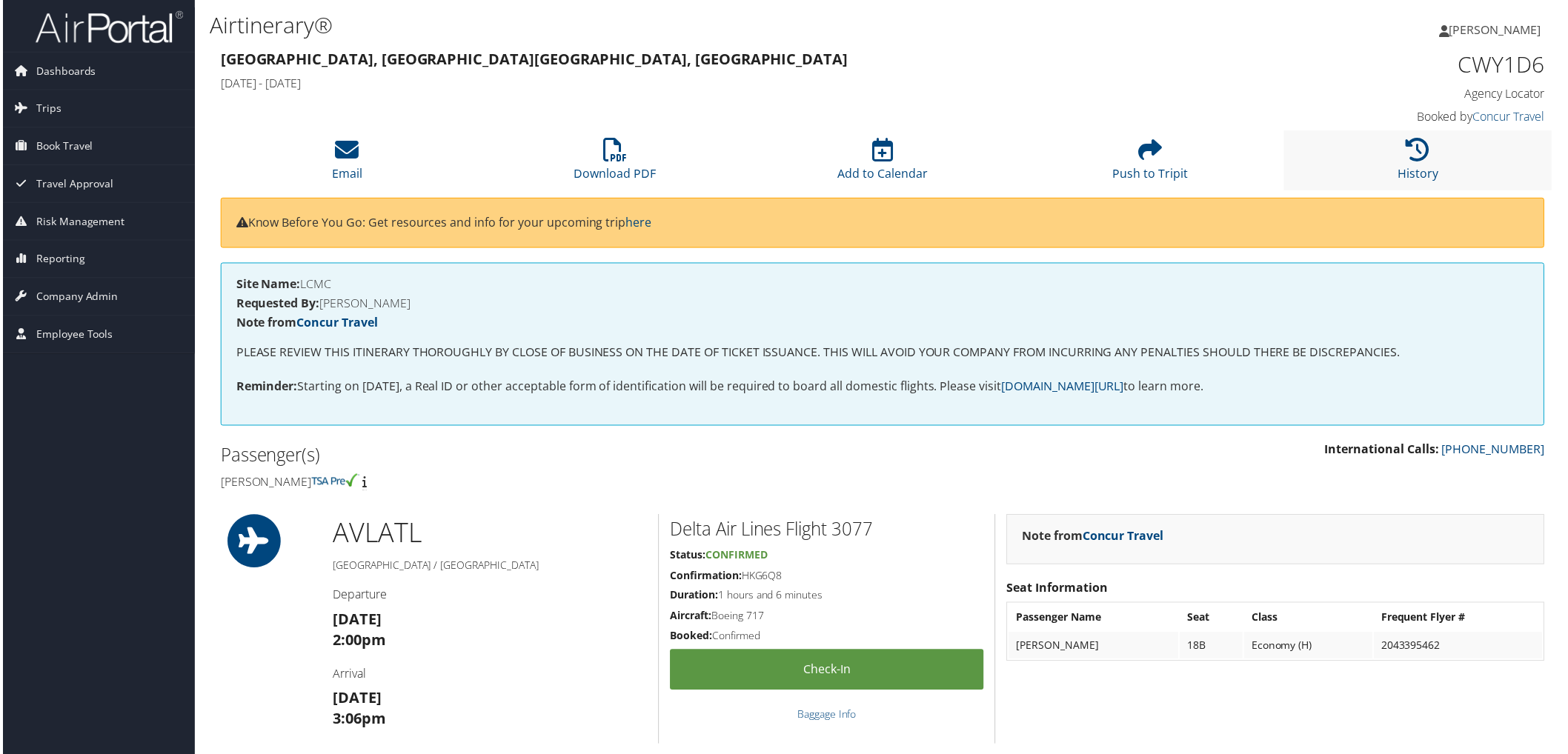
click at [1434, 160] on li "History" at bounding box center [1421, 160] width 269 height 60
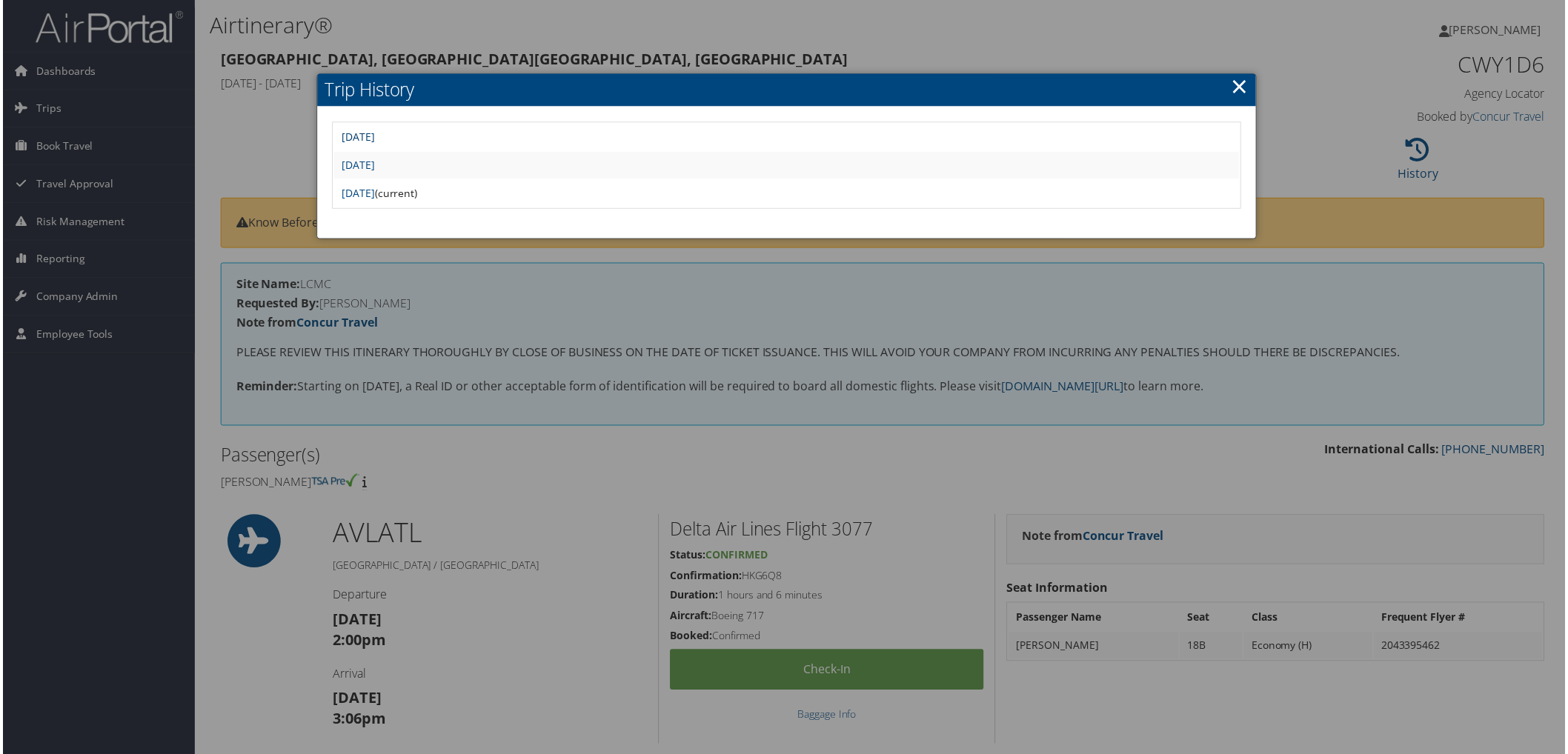
click at [373, 139] on link "Sat Aug 30 22:20:17 MDT 2025" at bounding box center [357, 137] width 33 height 14
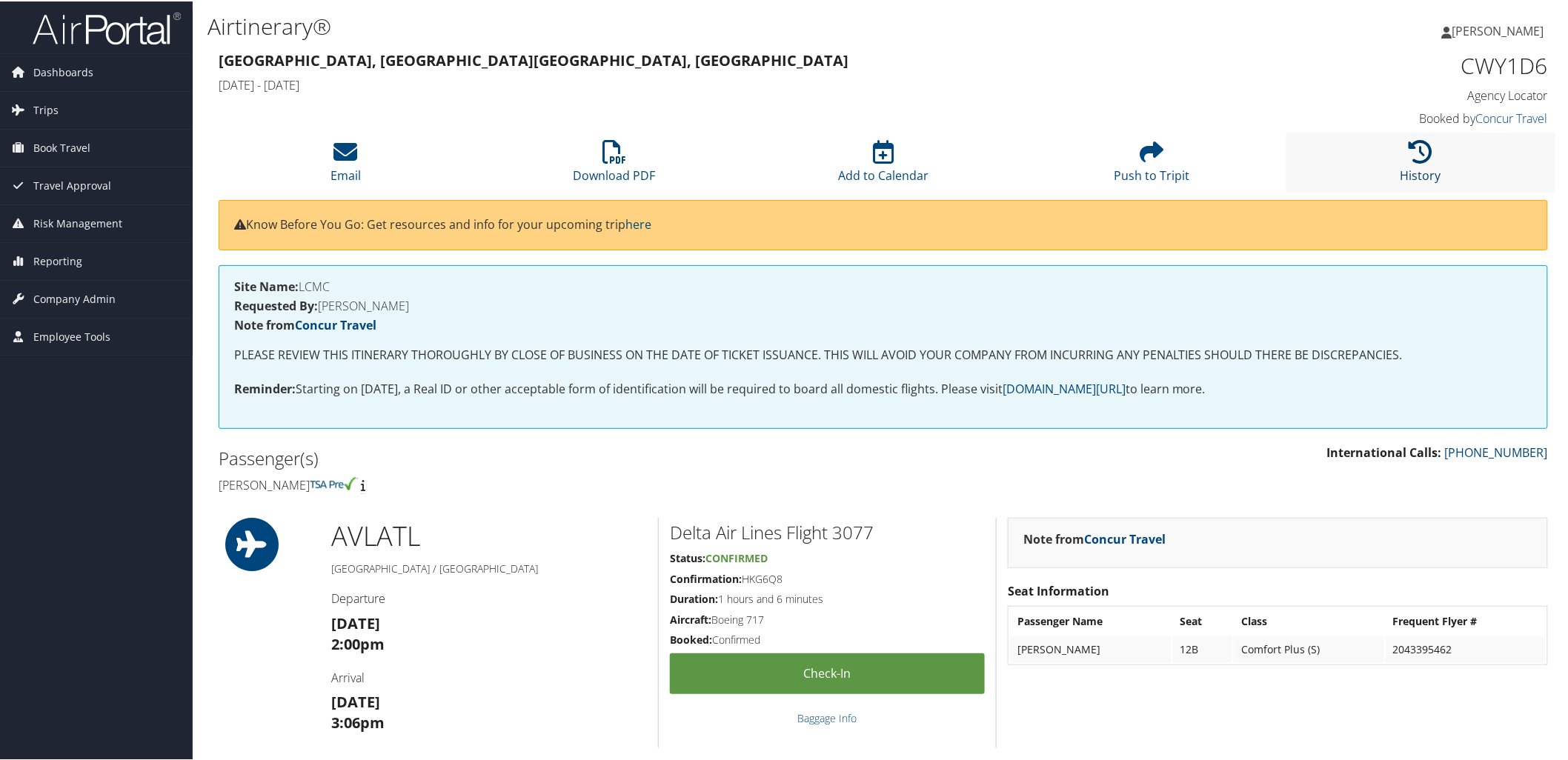
click at [1416, 160] on icon at bounding box center [1421, 150] width 23 height 23
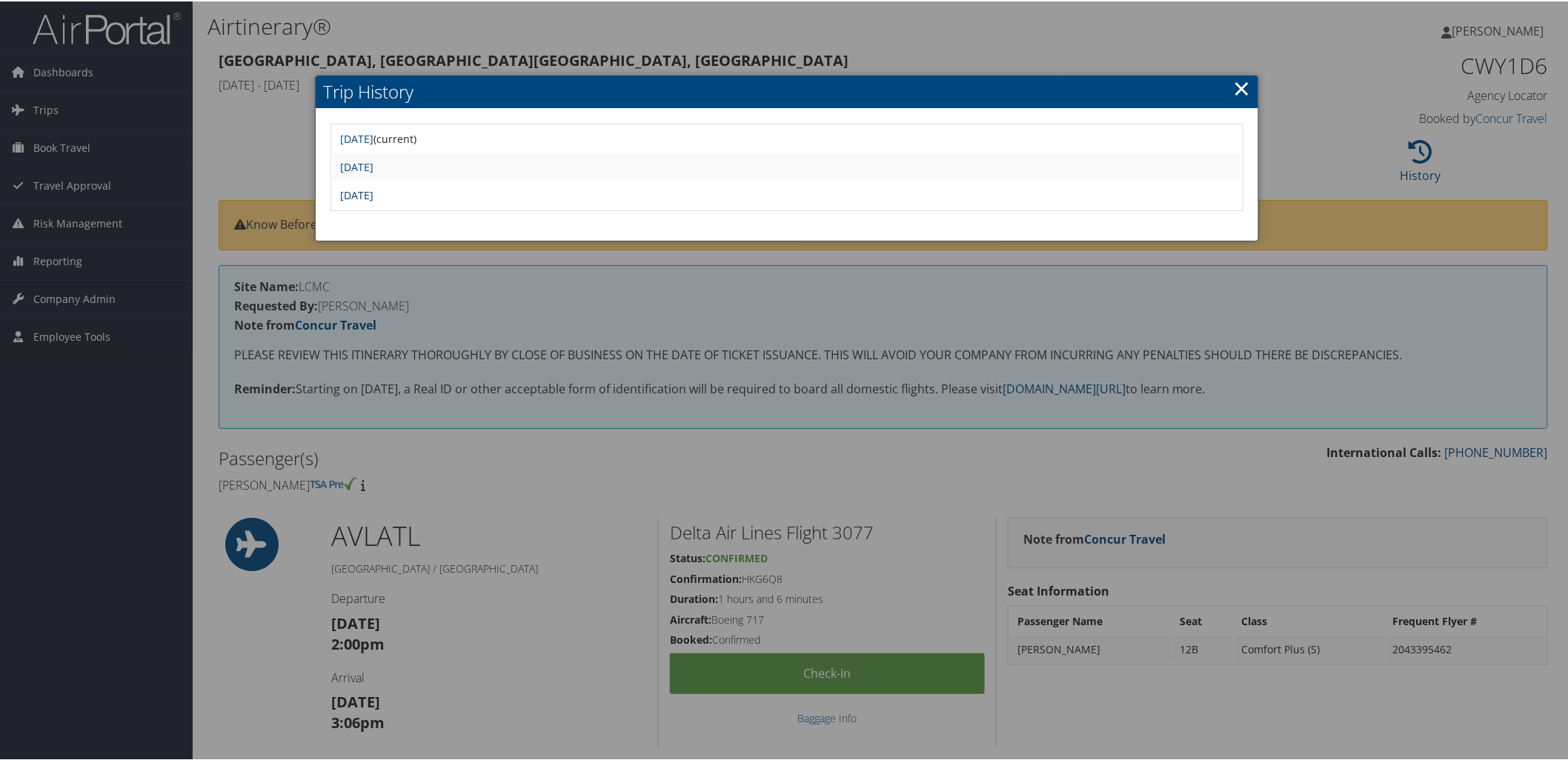
click at [373, 193] on link "Tue Jul 22 08:32:37 MDT 2025" at bounding box center [357, 194] width 33 height 14
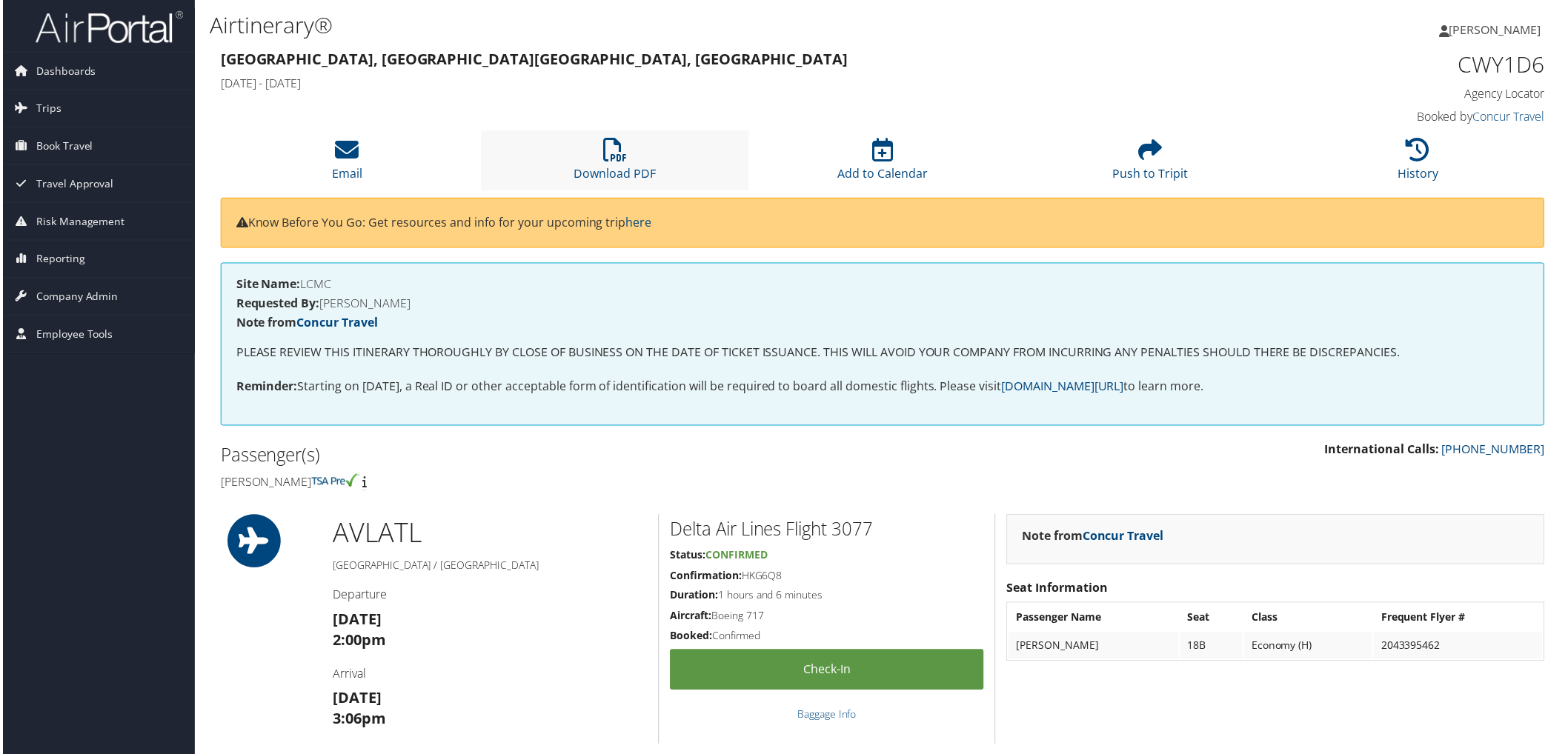
click at [618, 164] on li "Download PDF" at bounding box center [614, 160] width 269 height 60
drag, startPoint x: 1531, startPoint y: 484, endPoint x: 1401, endPoint y: 387, distance: 162.2
click at [1531, 484] on div "International Calls: 800-600-3737 Passenger(s) Michael bradley Marks" at bounding box center [883, 470] width 1351 height 55
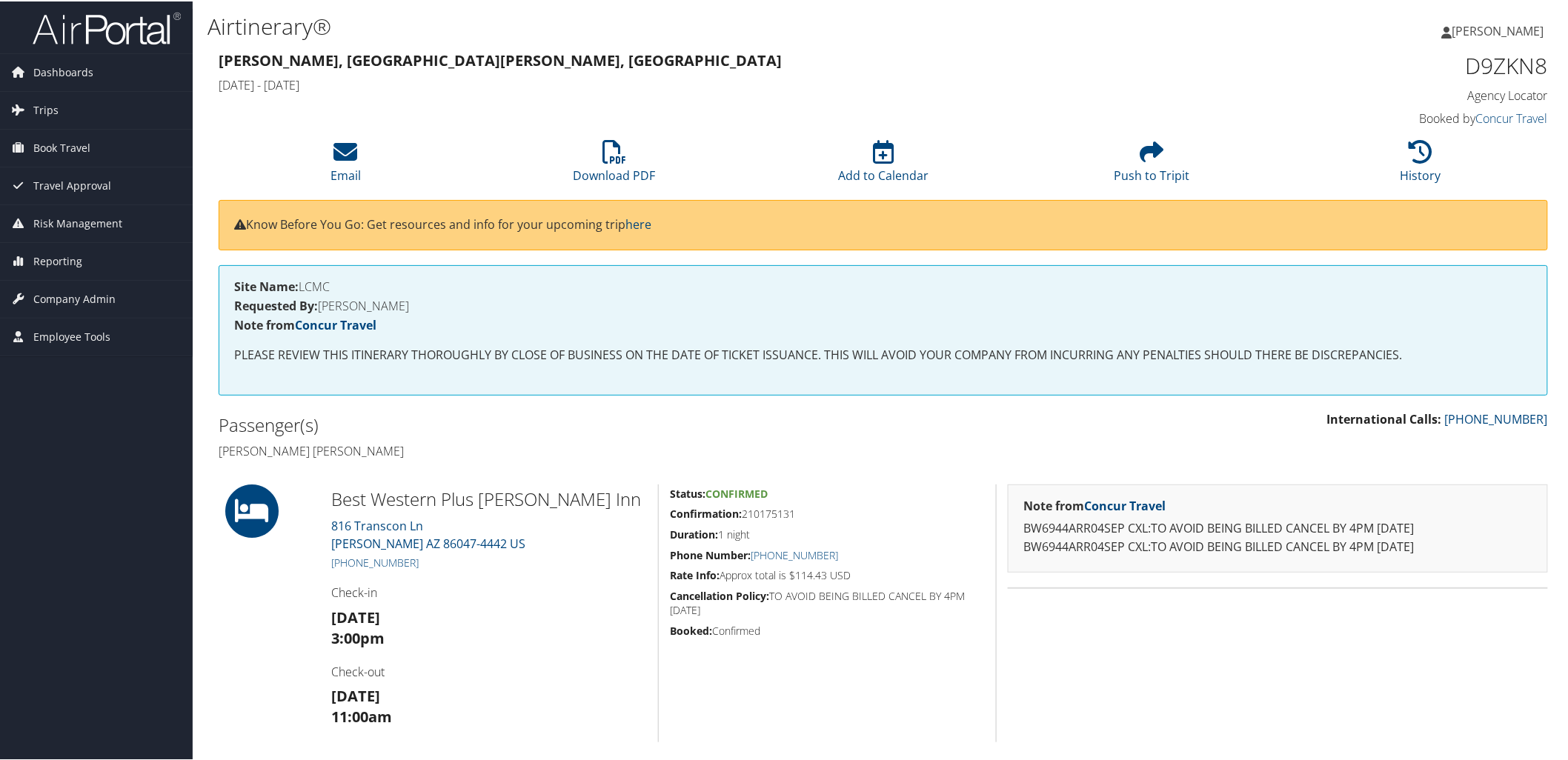
click at [721, 76] on h4 "Thu 04 Sep 2025 - Fri 05 Sep 2025" at bounding box center [714, 83] width 992 height 16
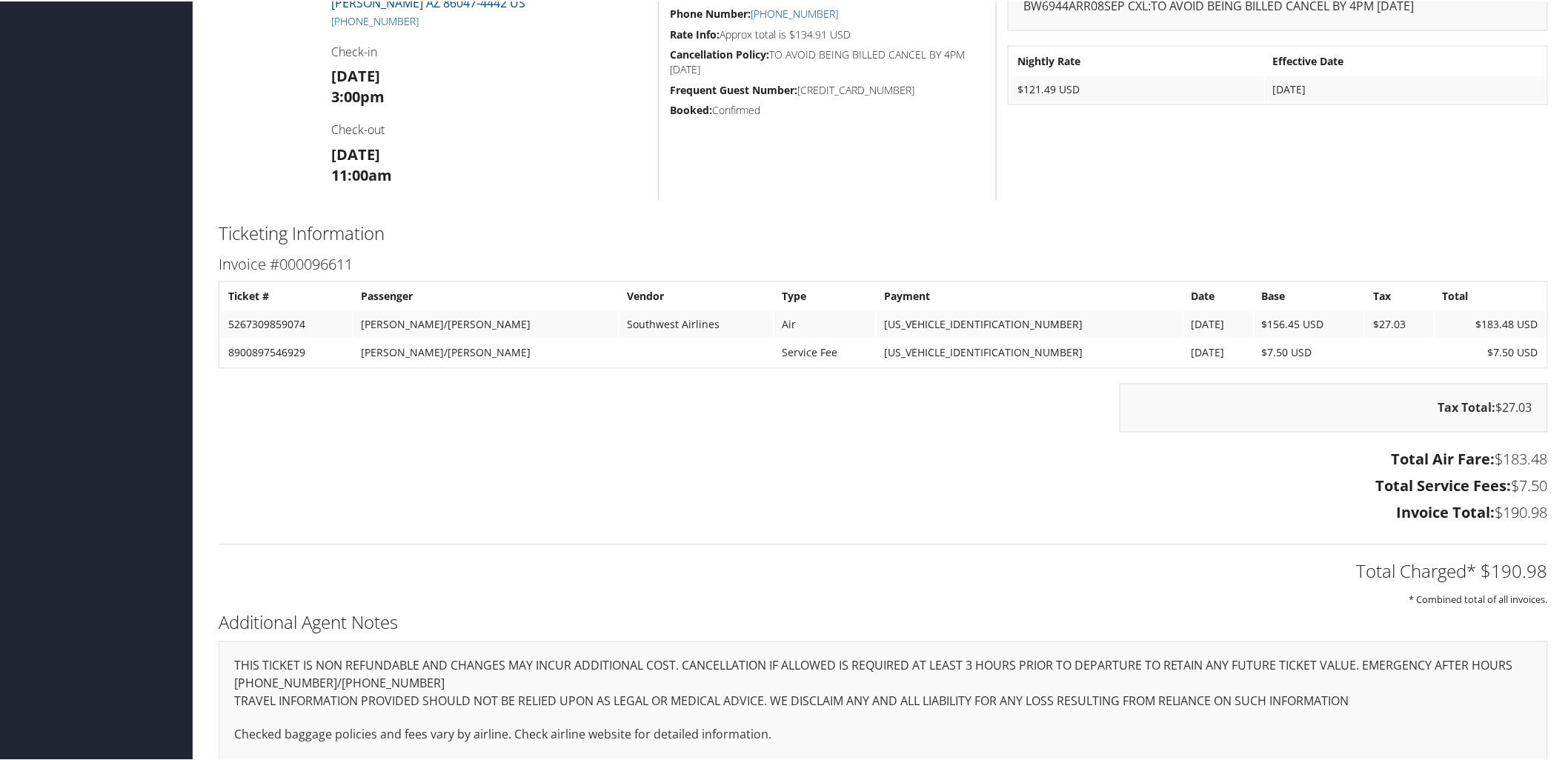
scroll to position [1070, 0]
